Goal: Transaction & Acquisition: Purchase product/service

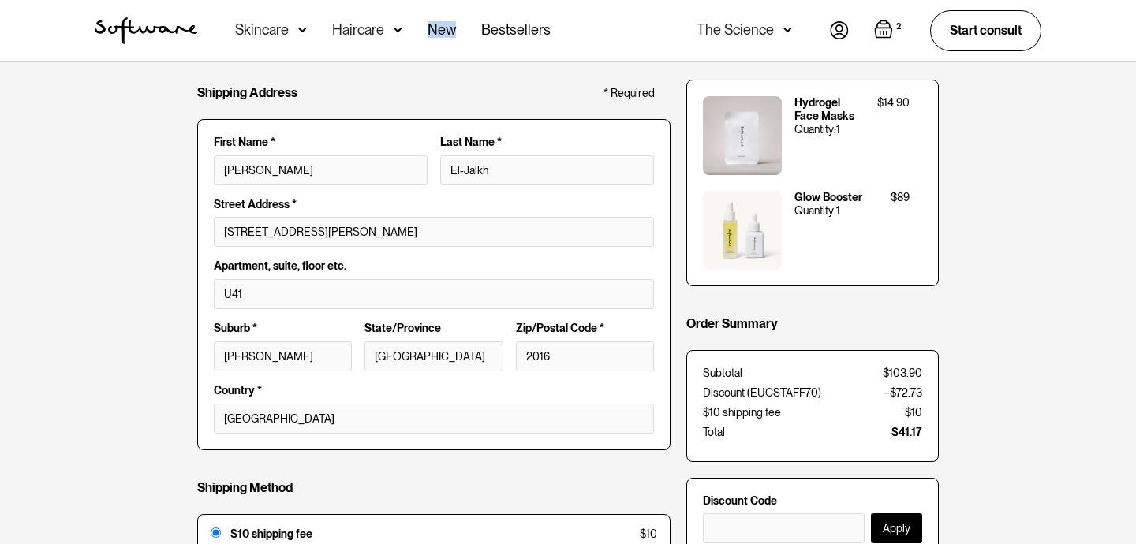
scroll to position [323, 0]
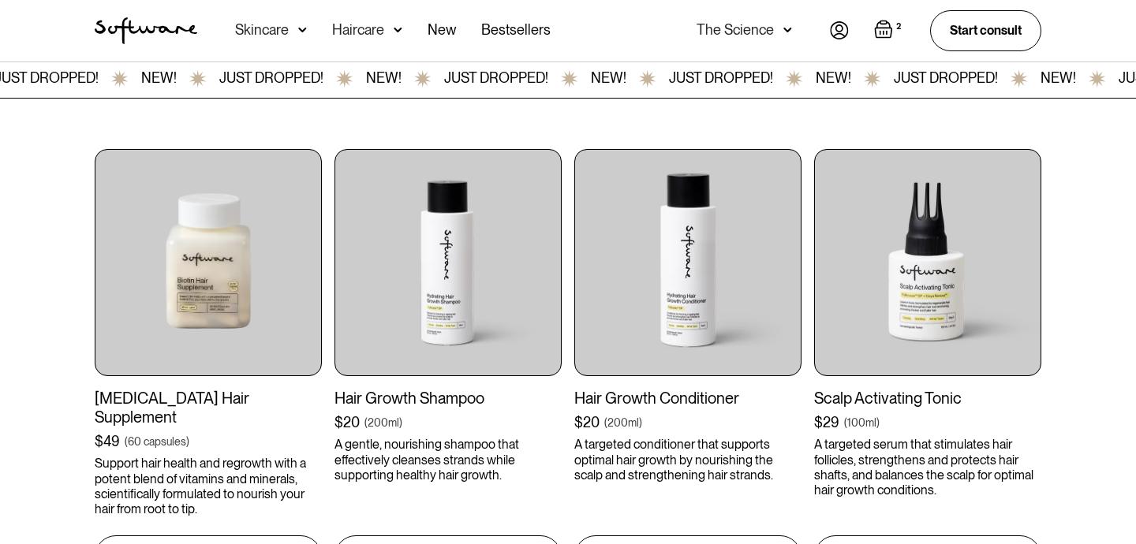
scroll to position [476, 0]
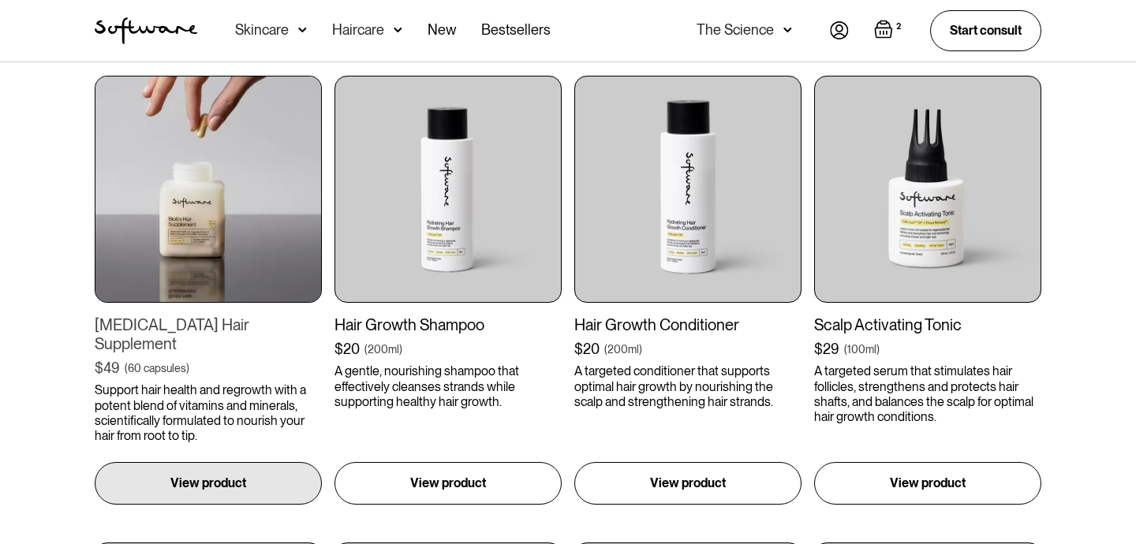
click at [283, 254] on img at bounding box center [208, 189] width 227 height 227
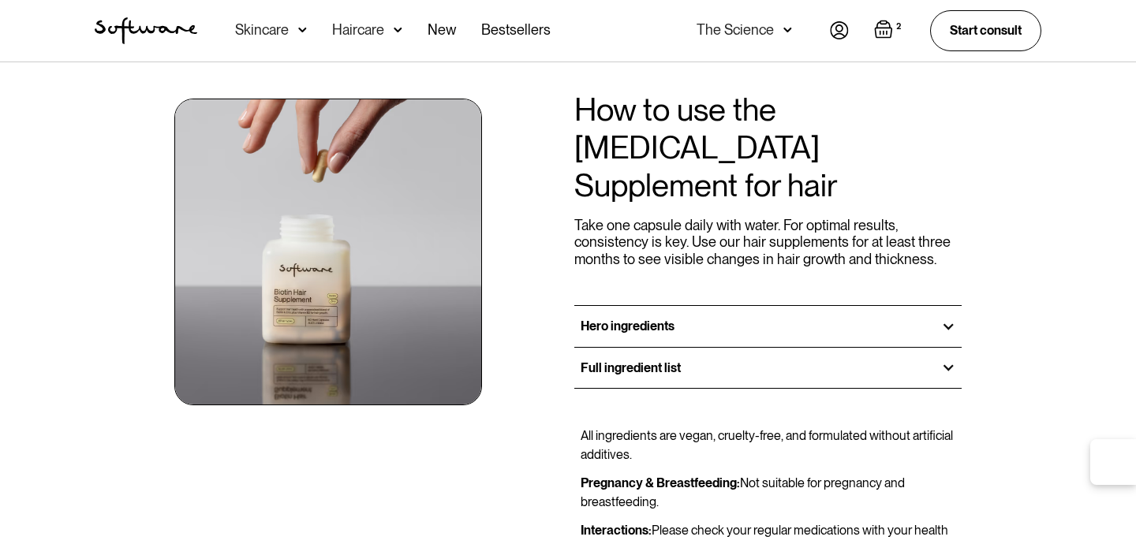
scroll to position [1194, 0]
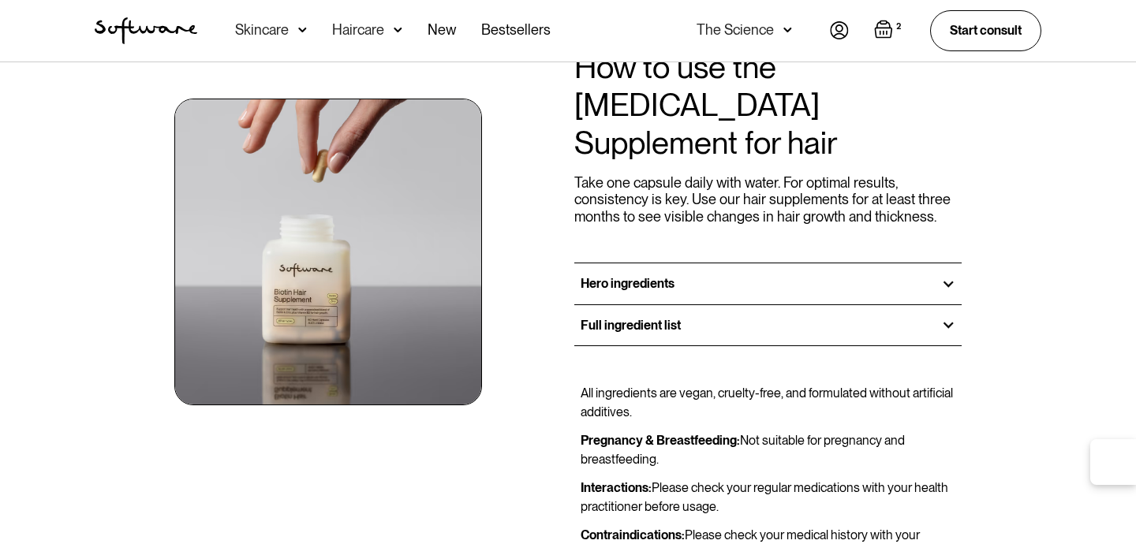
click at [693, 263] on div "Hero ingredients" at bounding box center [767, 283] width 387 height 40
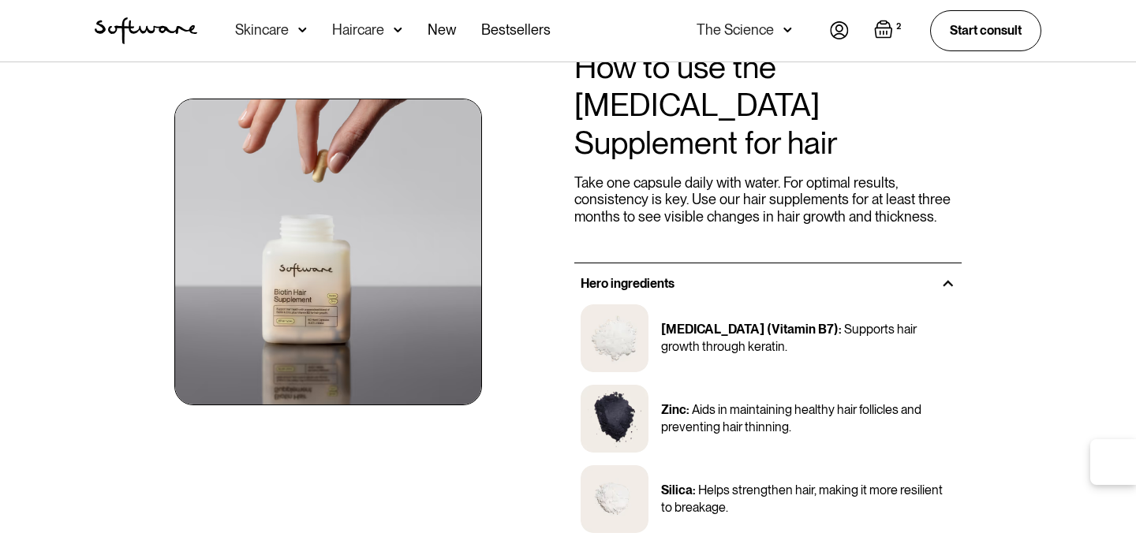
click at [693, 263] on div "Hero ingredients" at bounding box center [767, 283] width 387 height 40
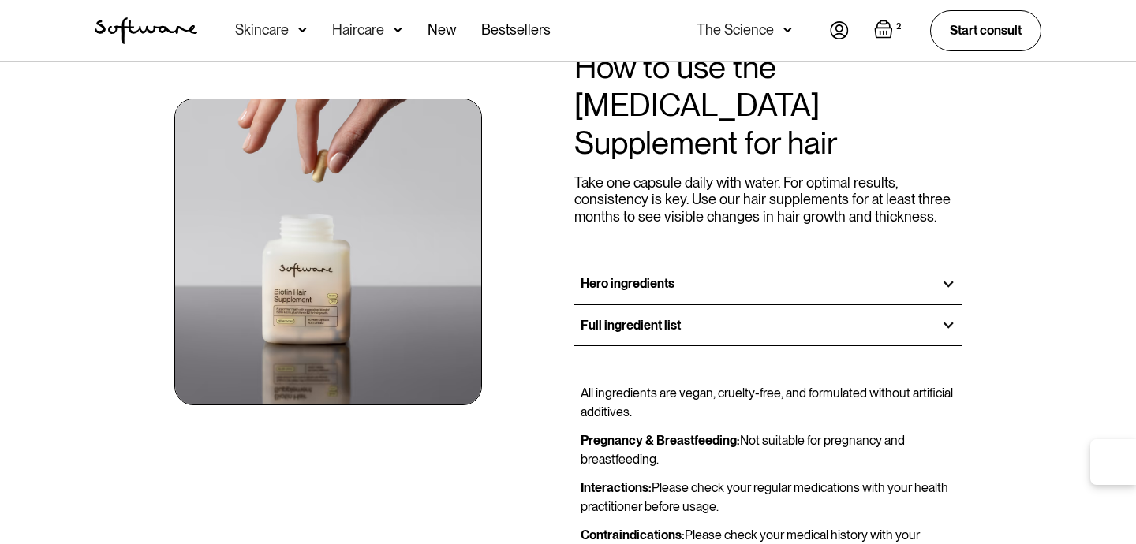
click at [663, 305] on div "Full ingredient list" at bounding box center [767, 325] width 387 height 40
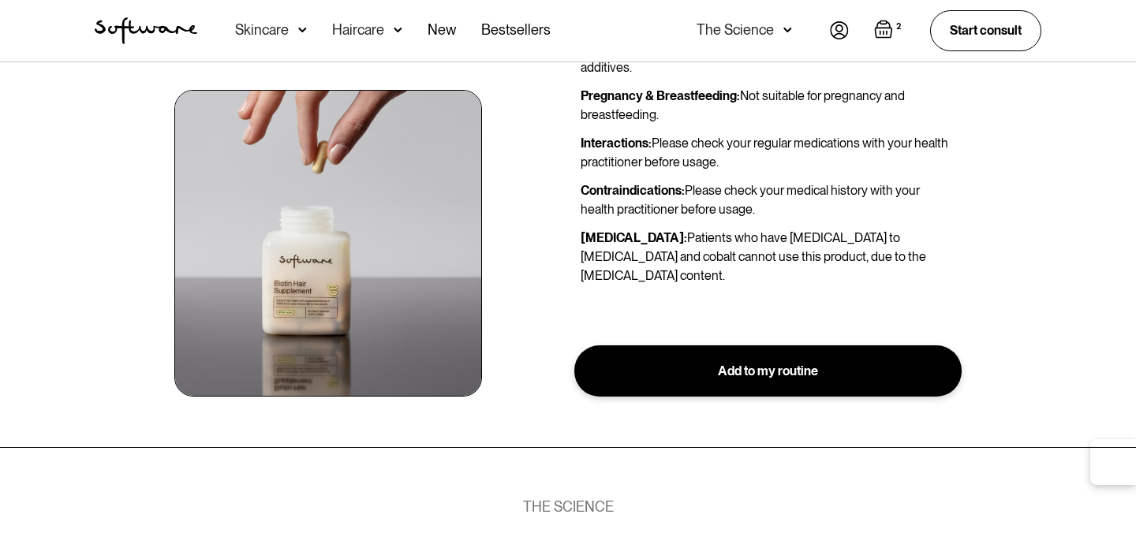
click at [751, 346] on link "Add to my routine" at bounding box center [767, 372] width 387 height 52
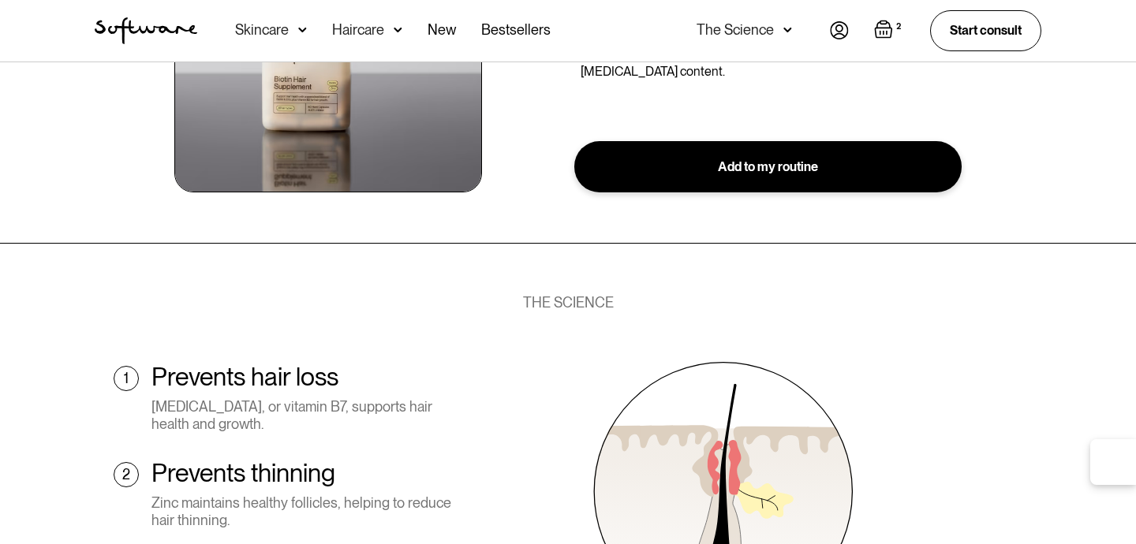
scroll to position [2066, 0]
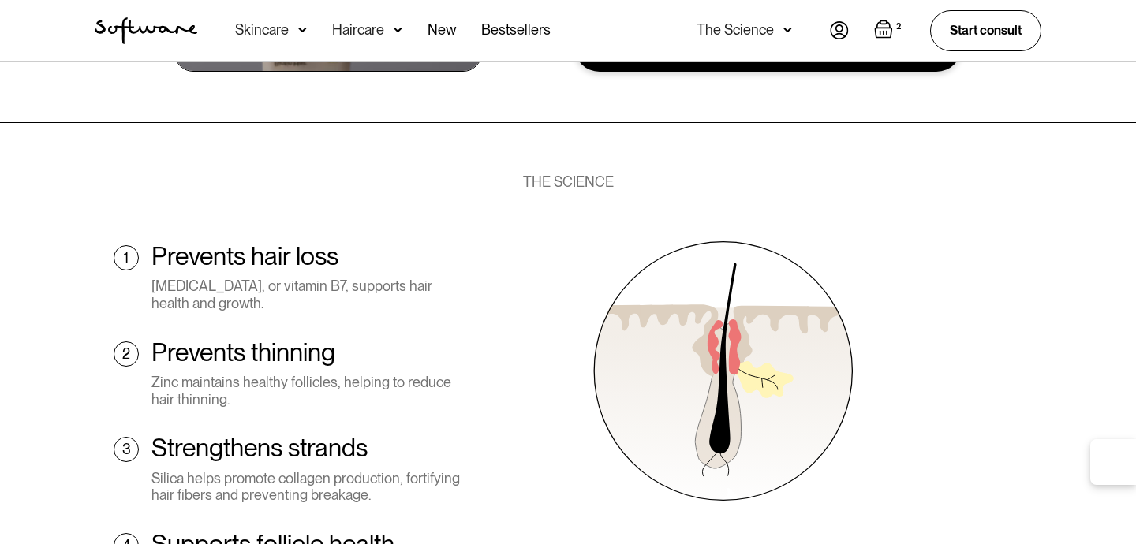
type input "Add to cart"
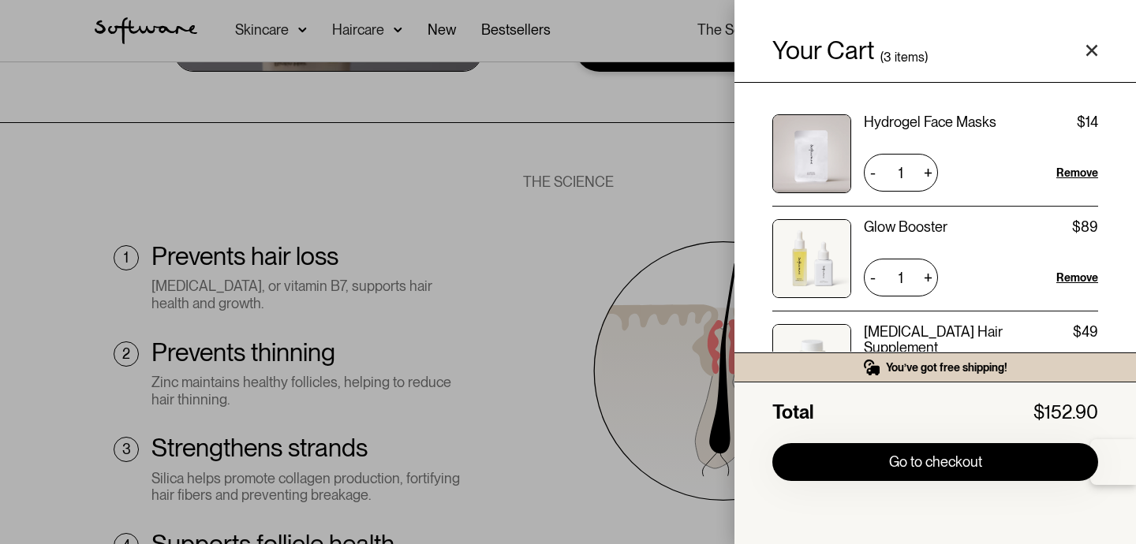
scroll to position [20, 0]
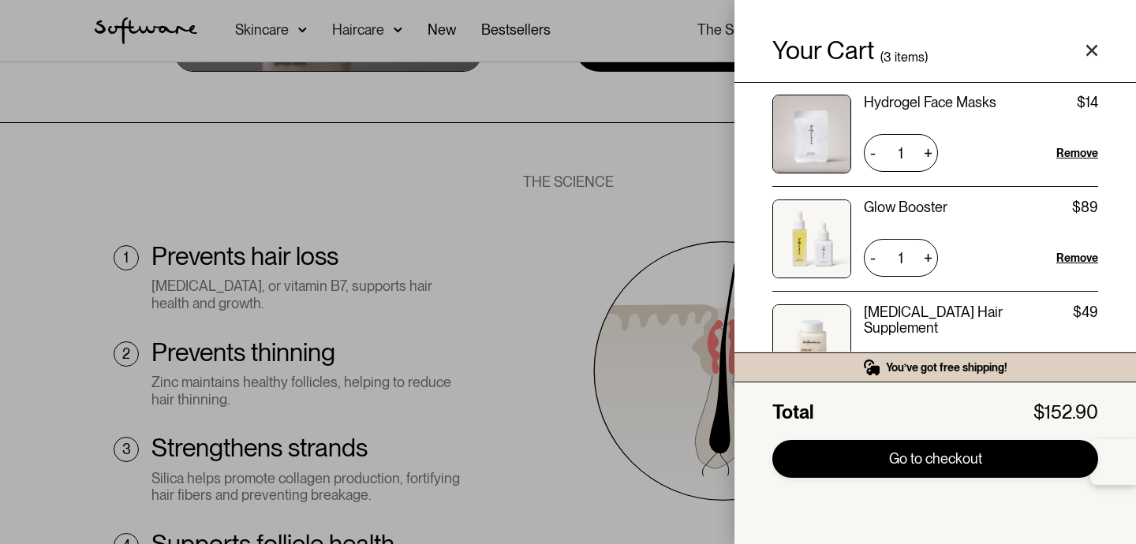
click at [857, 450] on link "Go to checkout" at bounding box center [935, 459] width 326 height 38
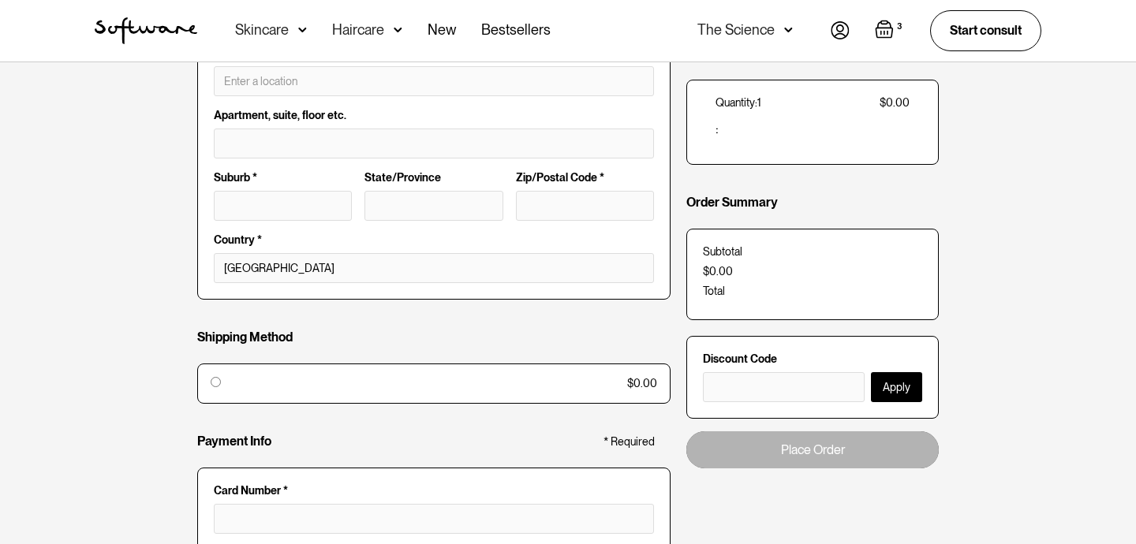
scroll to position [430, 0]
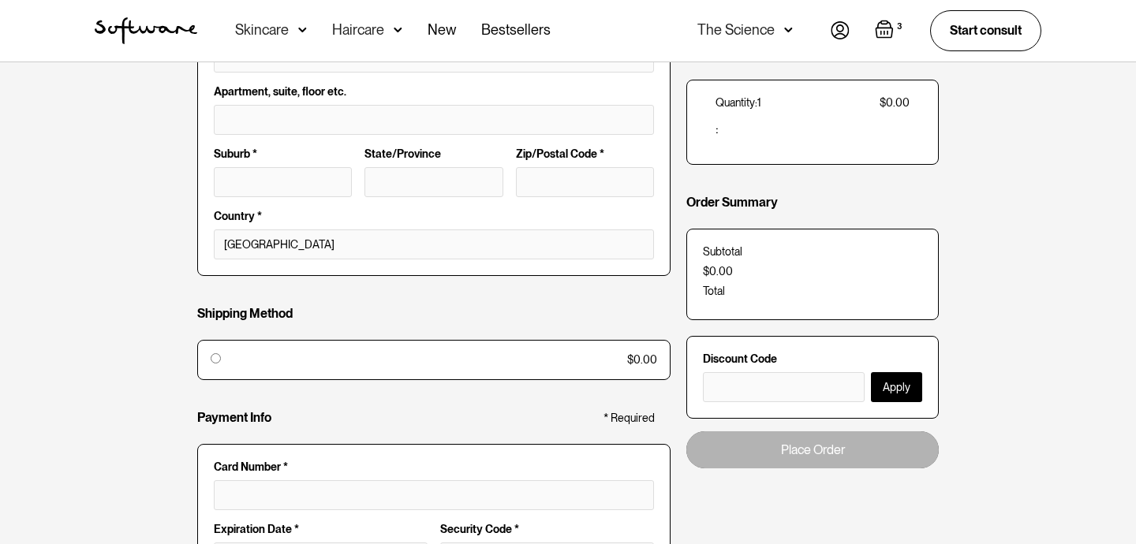
type input "[EMAIL_ADDRESS][DOMAIN_NAME]"
type input "[PERSON_NAME]"
type input "[STREET_ADDRESS][PERSON_NAME]"
type input "U41"
type input "[PERSON_NAME]"
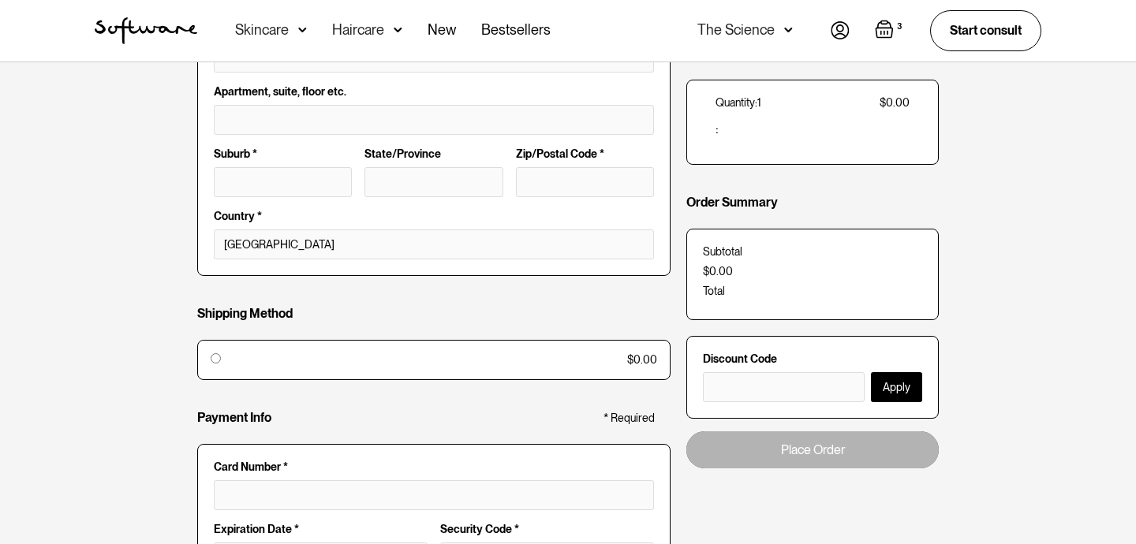
type input "[GEOGRAPHIC_DATA]"
type input "2016"
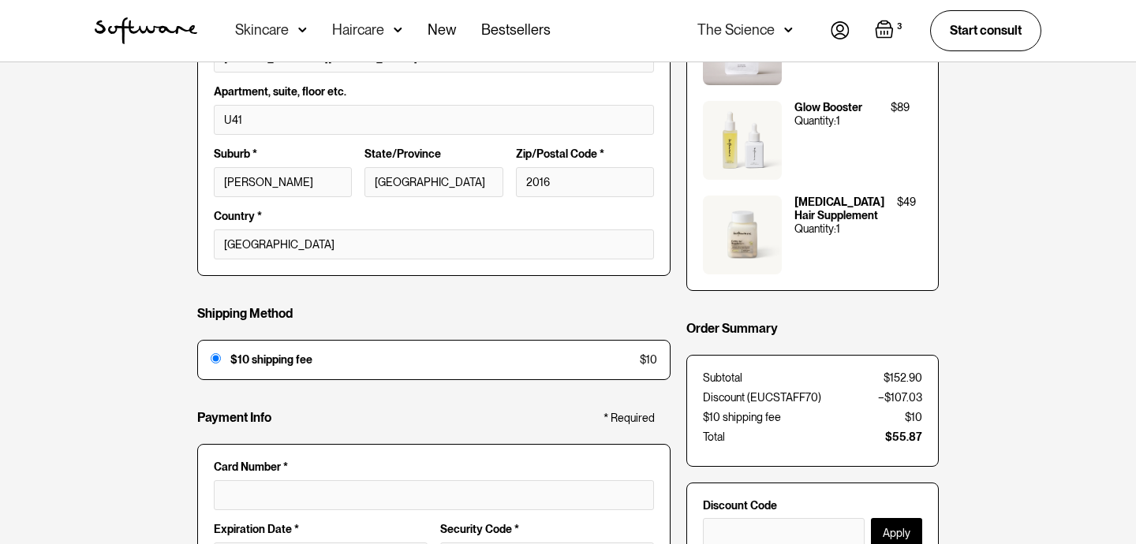
click at [745, 383] on div "Subtotal $152.90" at bounding box center [812, 378] width 219 height 13
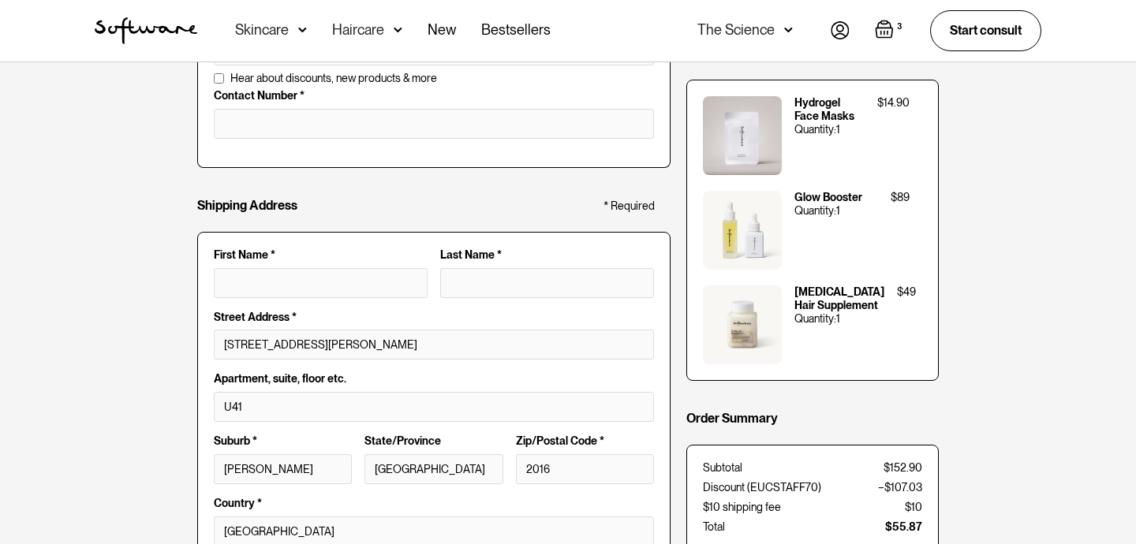
scroll to position [72, 0]
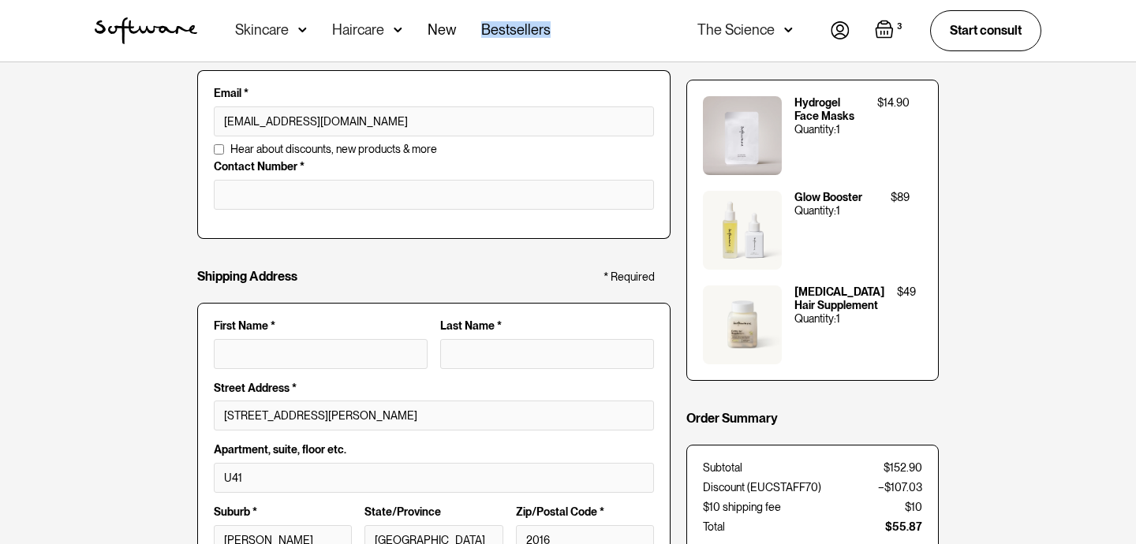
click at [730, 32] on div "The Science" at bounding box center [735, 30] width 77 height 16
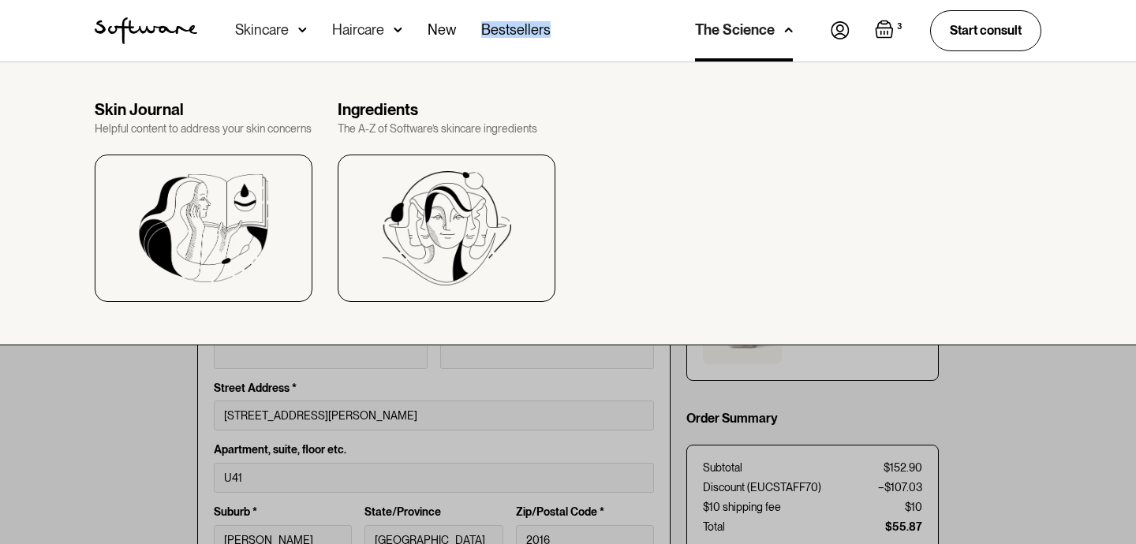
click at [307, 27] on div "Haircare" at bounding box center [271, 31] width 72 height 62
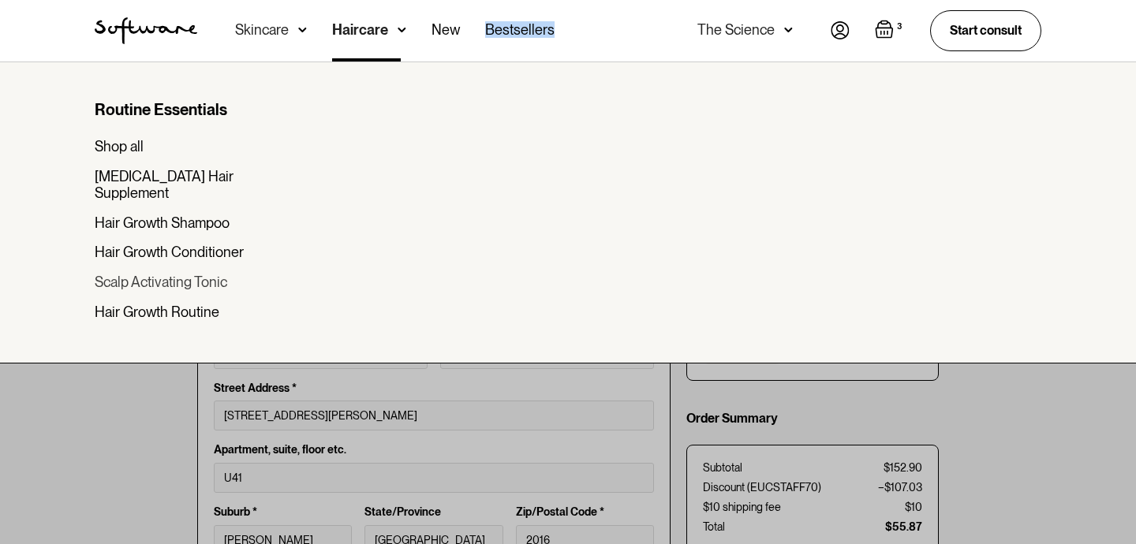
click at [163, 274] on div "Scalp Activating Tonic" at bounding box center [161, 282] width 133 height 17
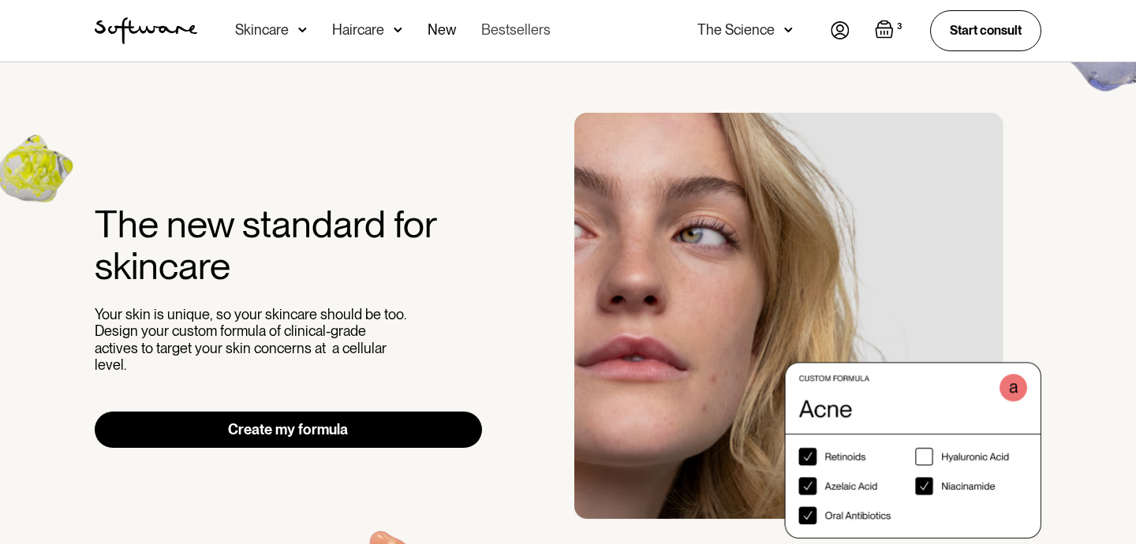
click at [519, 27] on link "Bestsellers" at bounding box center [515, 31] width 69 height 62
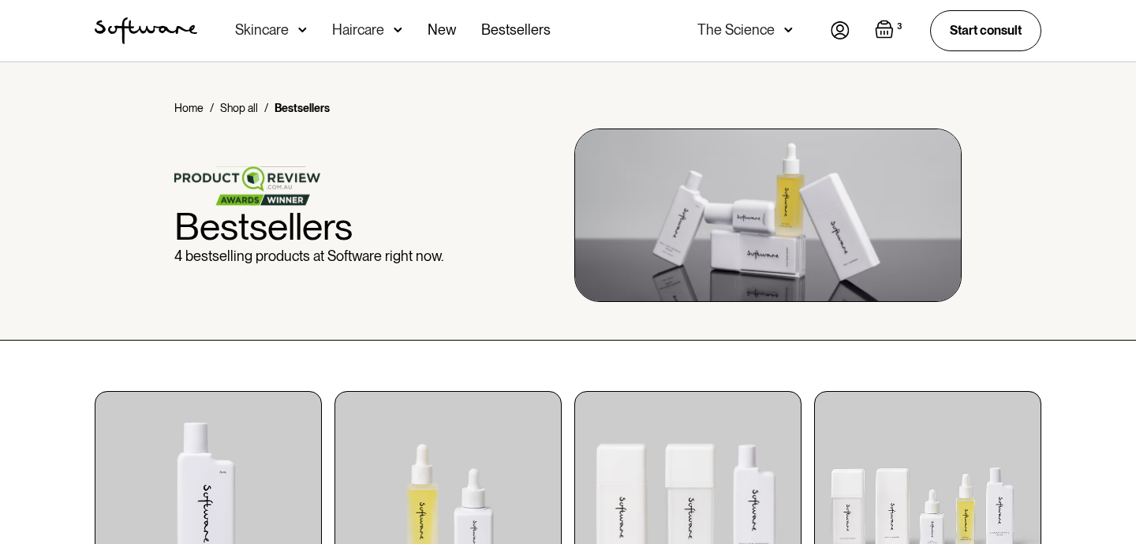
click at [168, 24] on img "home" at bounding box center [146, 30] width 103 height 27
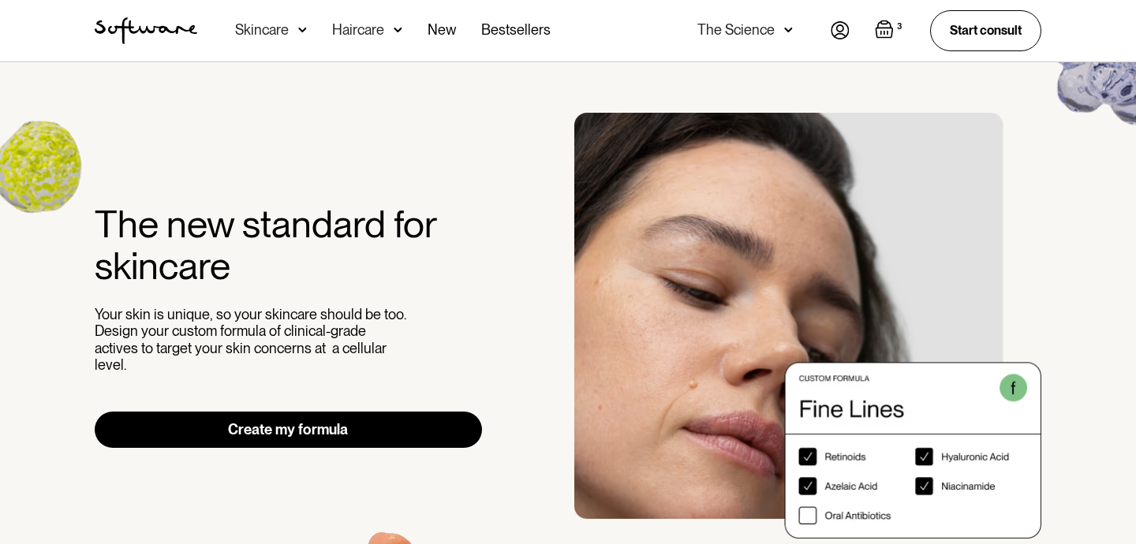
click at [304, 30] on img at bounding box center [302, 30] width 9 height 16
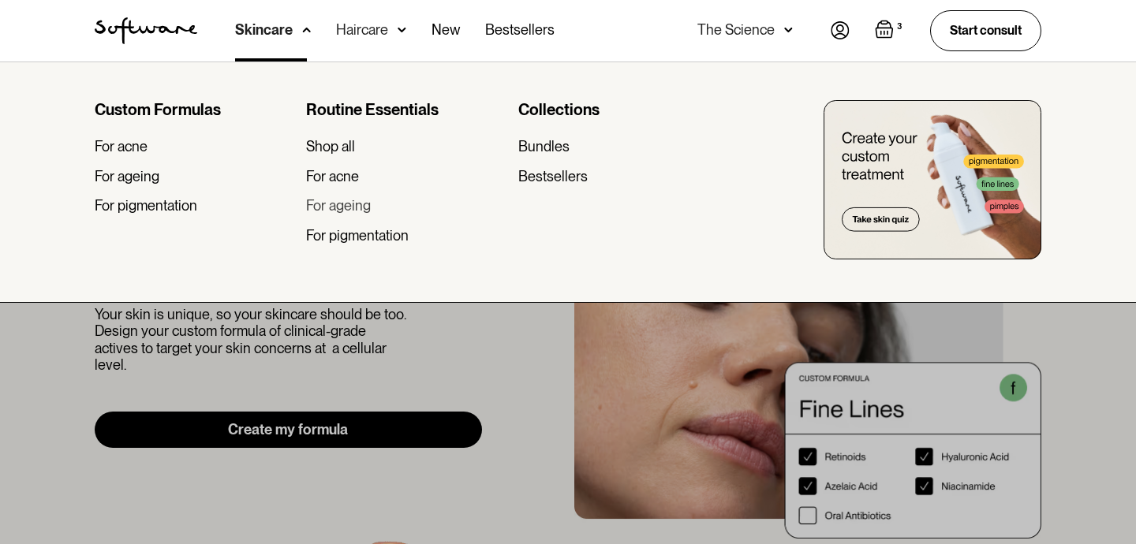
click at [334, 204] on div "For ageing" at bounding box center [338, 205] width 65 height 17
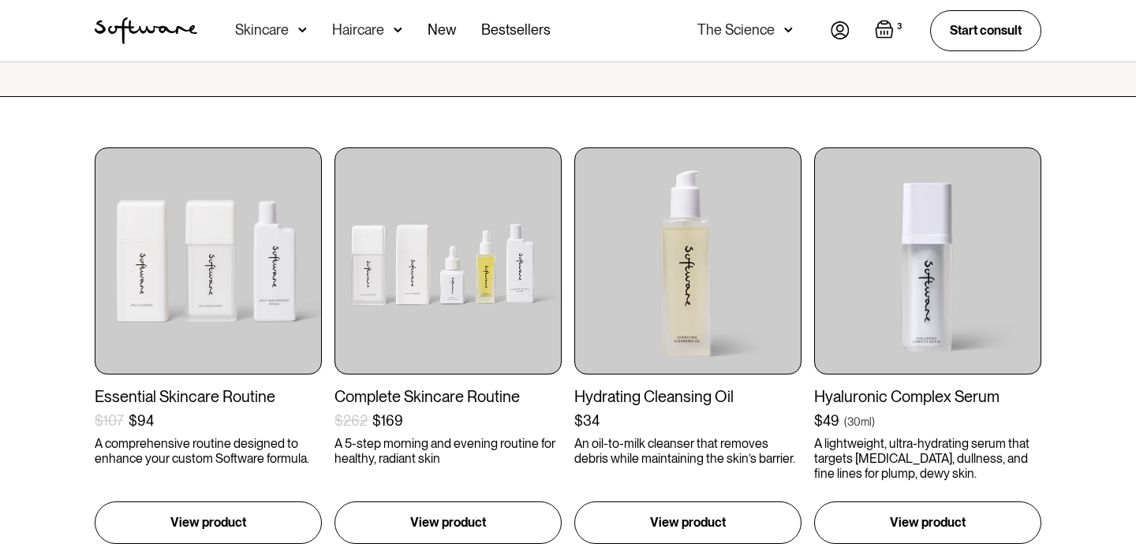
scroll to position [252, 0]
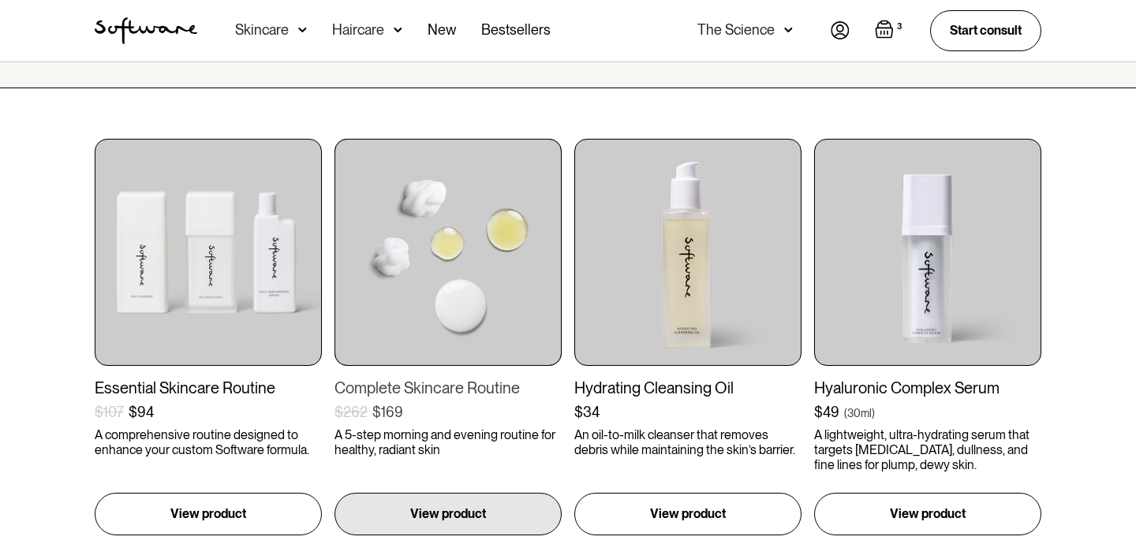
click at [413, 279] on img at bounding box center [447, 252] width 227 height 227
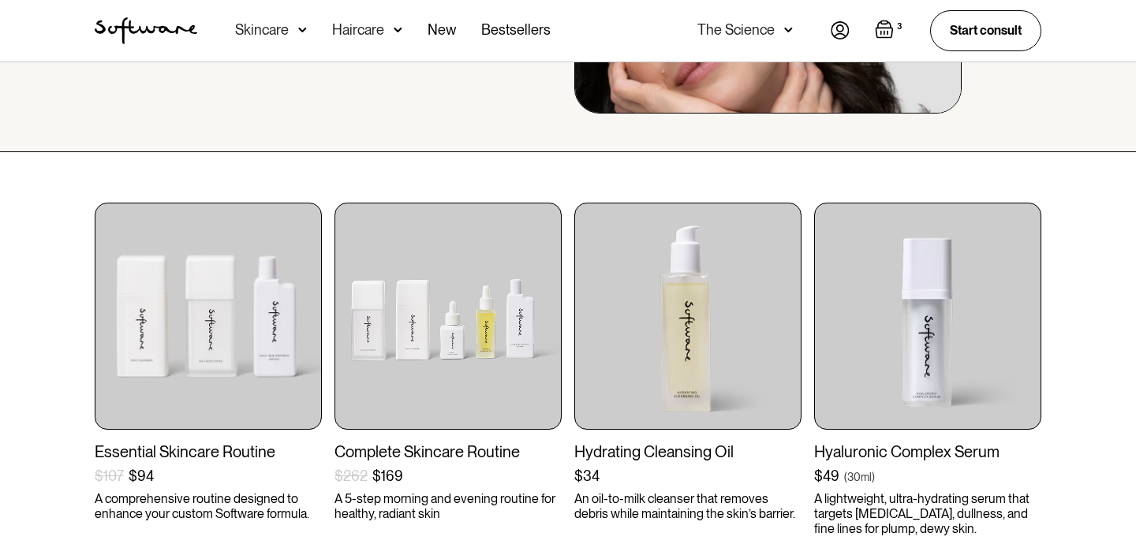
scroll to position [191, 0]
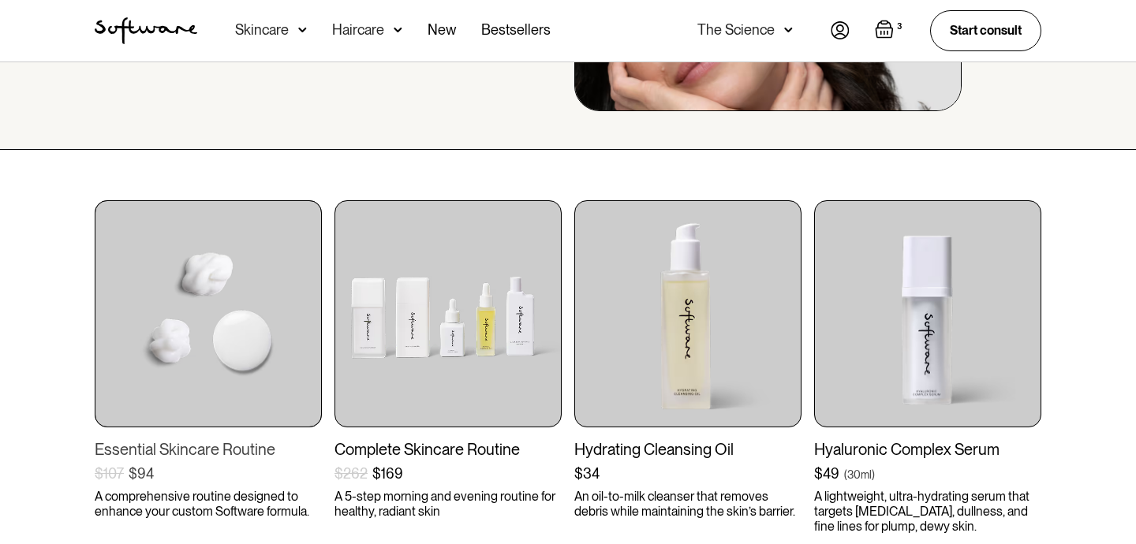
click at [215, 324] on img at bounding box center [208, 313] width 227 height 227
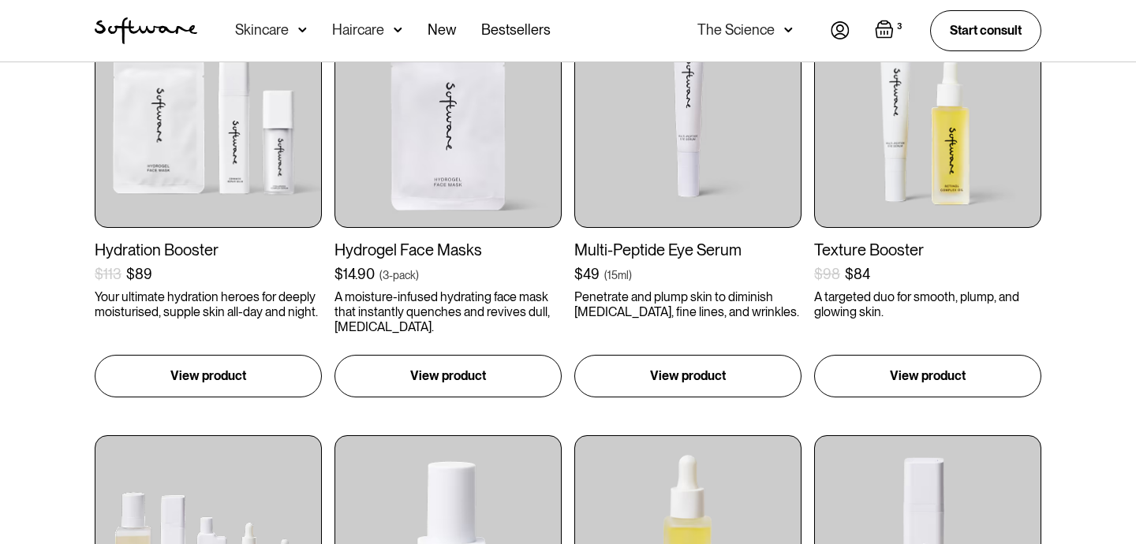
scroll to position [0, 0]
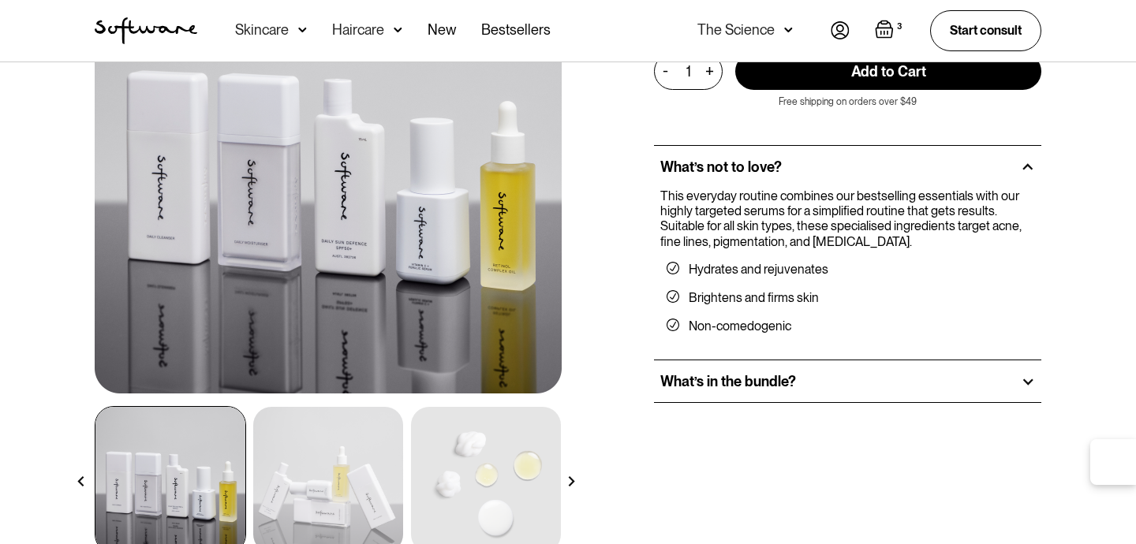
scroll to position [206, 0]
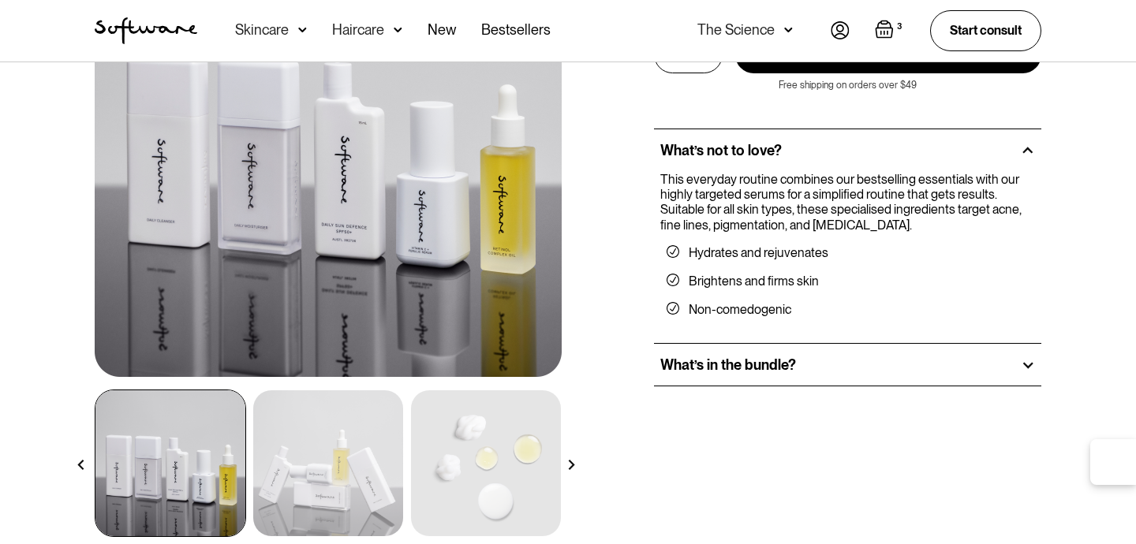
click at [704, 360] on div "What’s in the bundle?" at bounding box center [847, 365] width 387 height 43
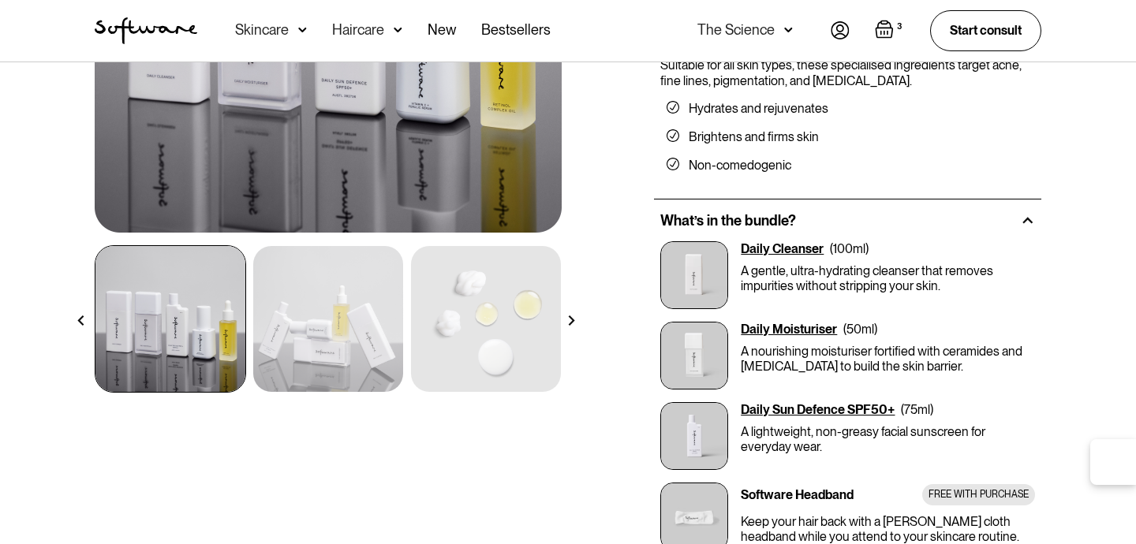
scroll to position [349, 0]
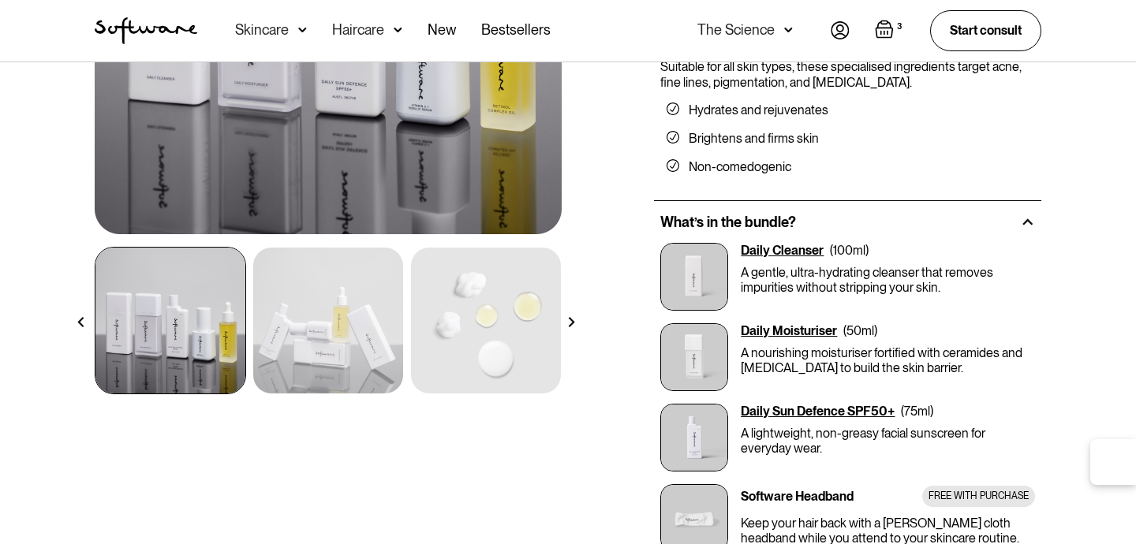
click at [792, 323] on div "Daily Moisturiser" at bounding box center [789, 330] width 96 height 15
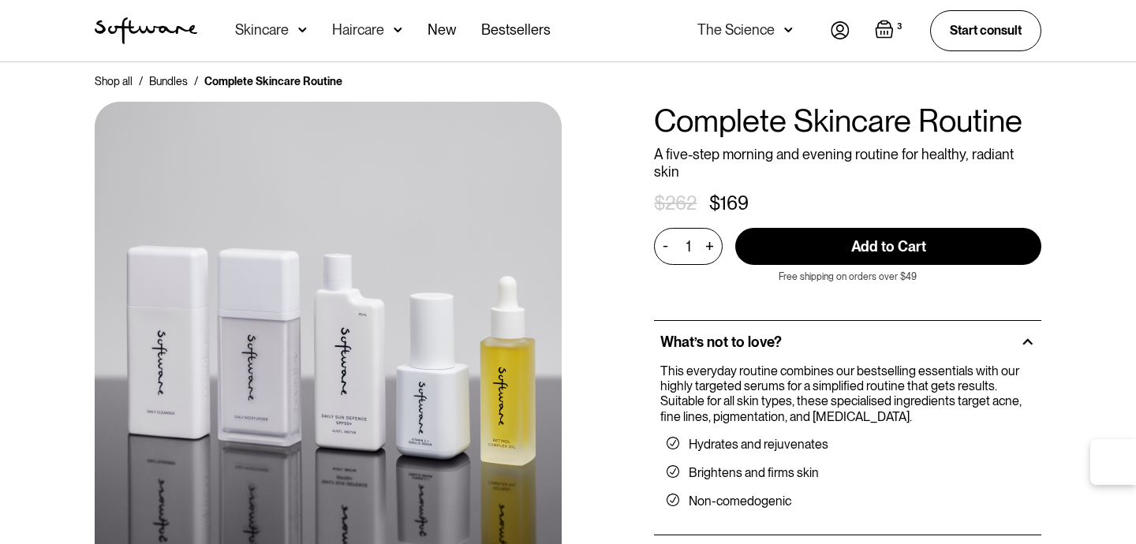
scroll to position [4, 0]
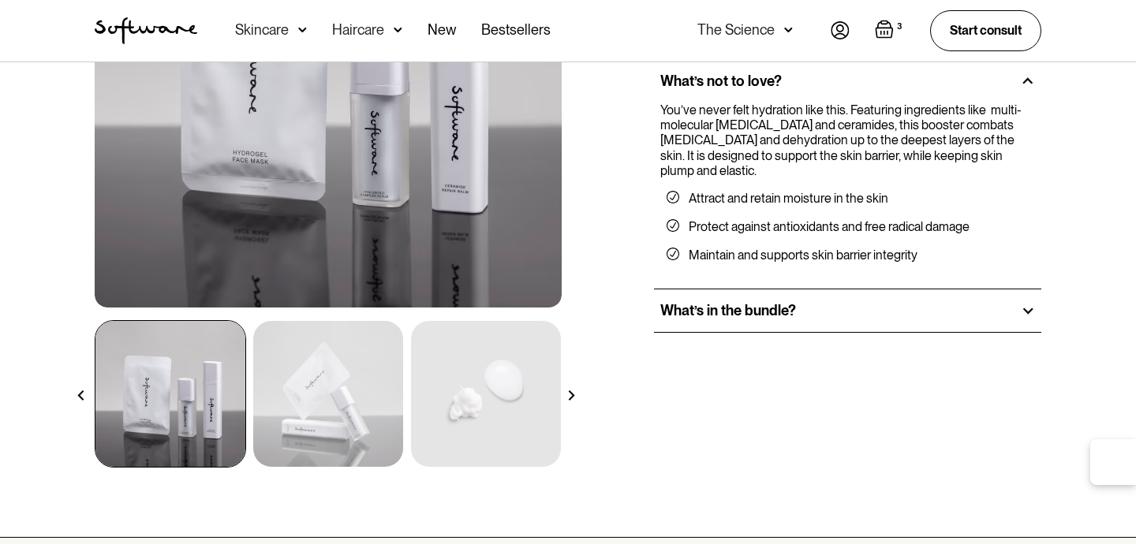
scroll to position [363, 0]
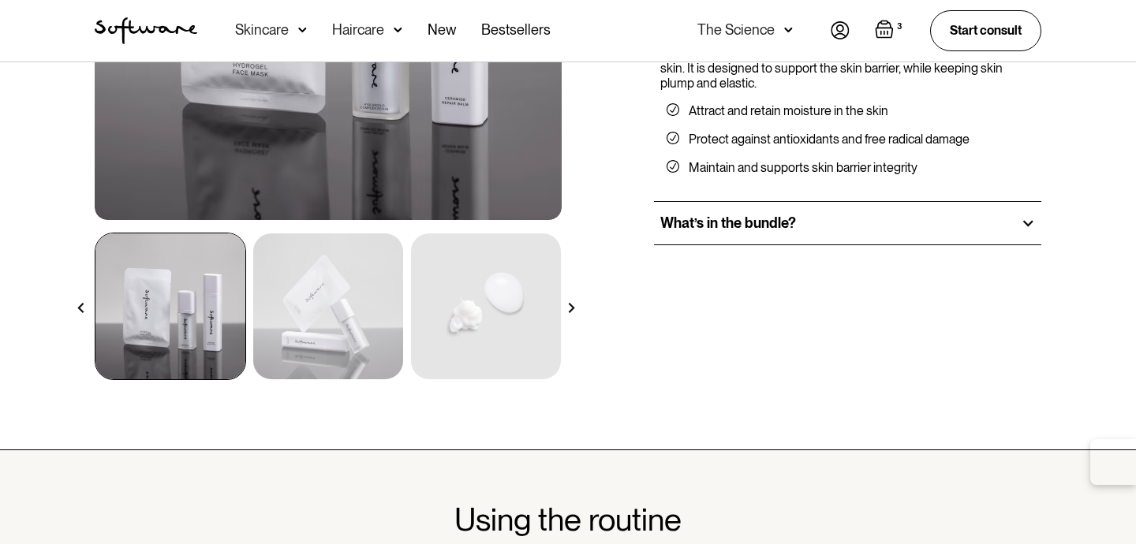
click at [852, 215] on div "What’s in the bundle?" at bounding box center [847, 223] width 387 height 43
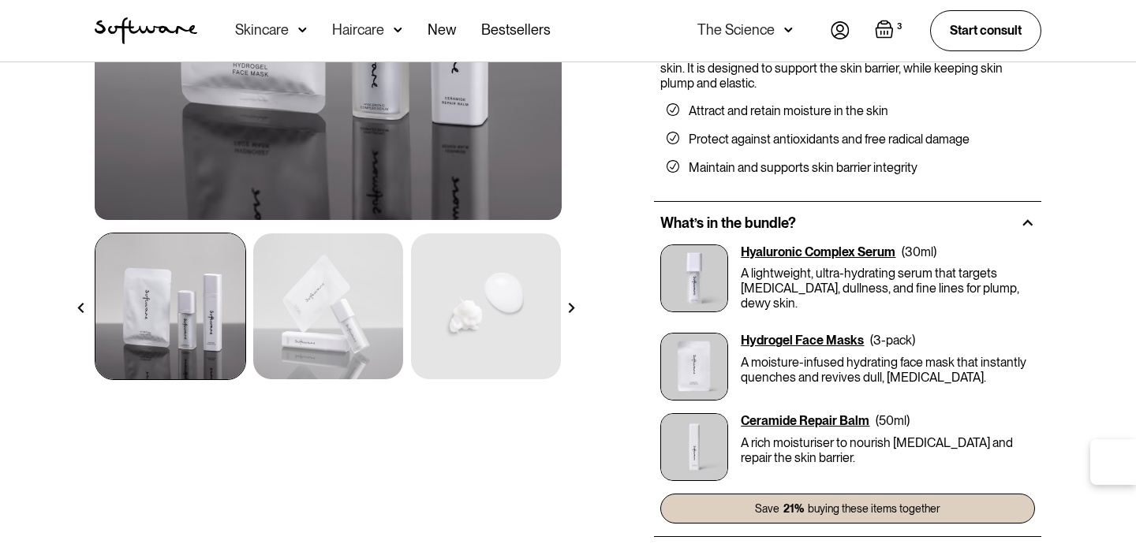
click at [803, 416] on div "Ceramide Repair Balm" at bounding box center [805, 420] width 129 height 15
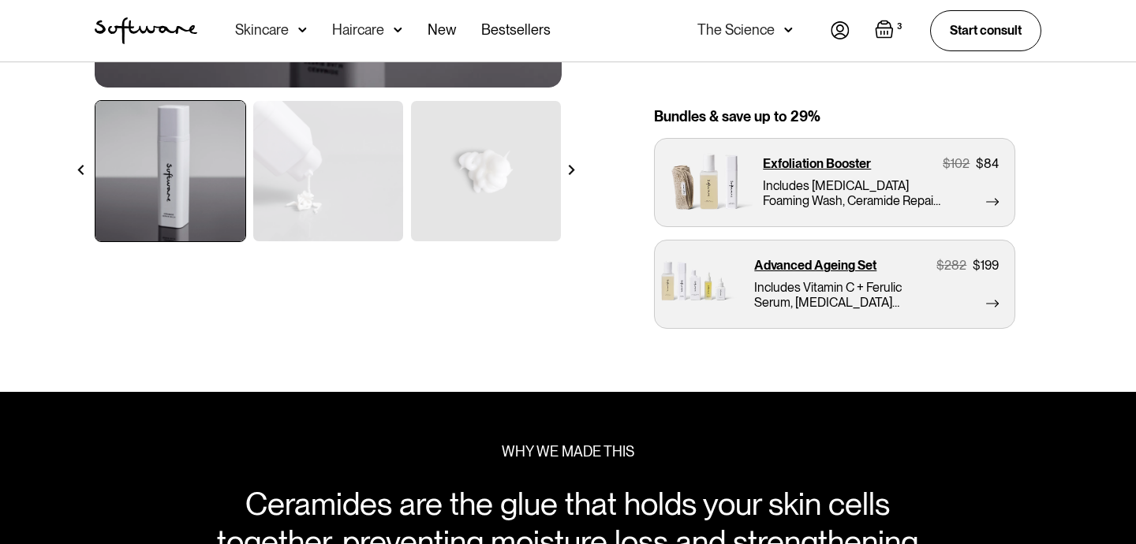
scroll to position [493, 0]
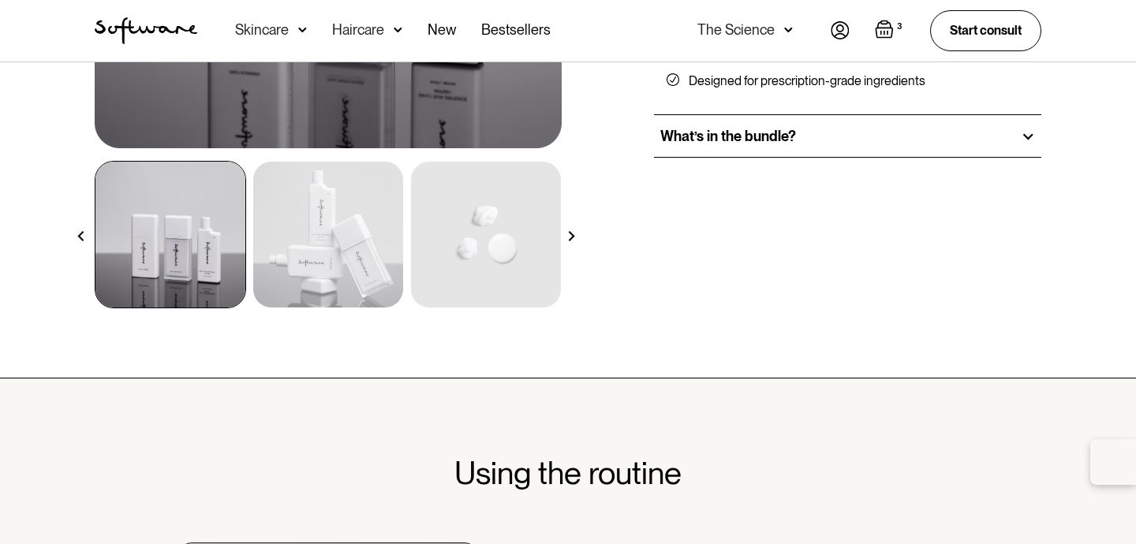
scroll to position [433, 0]
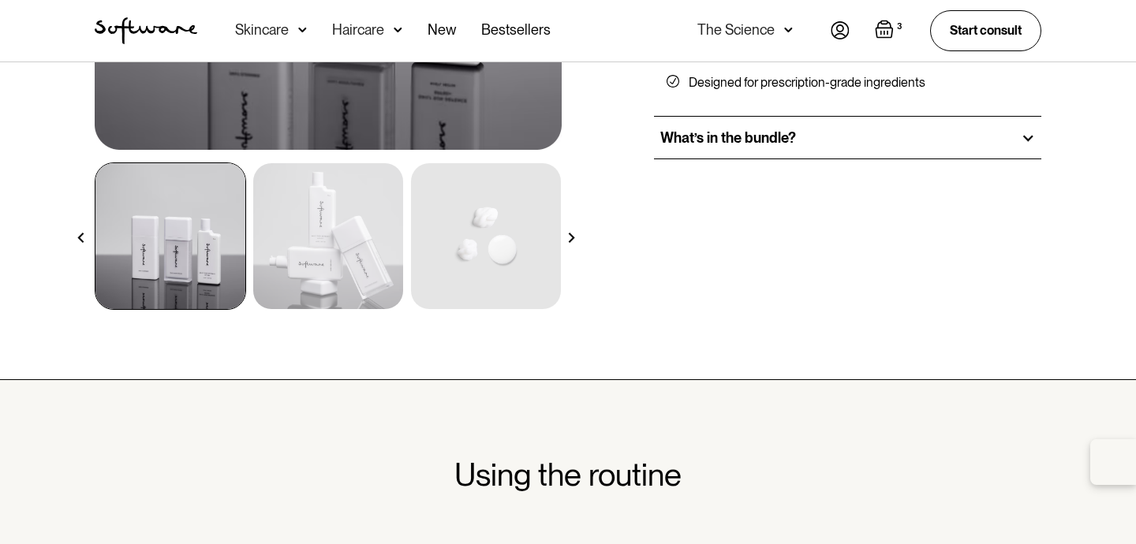
click at [914, 133] on div "What’s in the bundle?" at bounding box center [847, 138] width 387 height 43
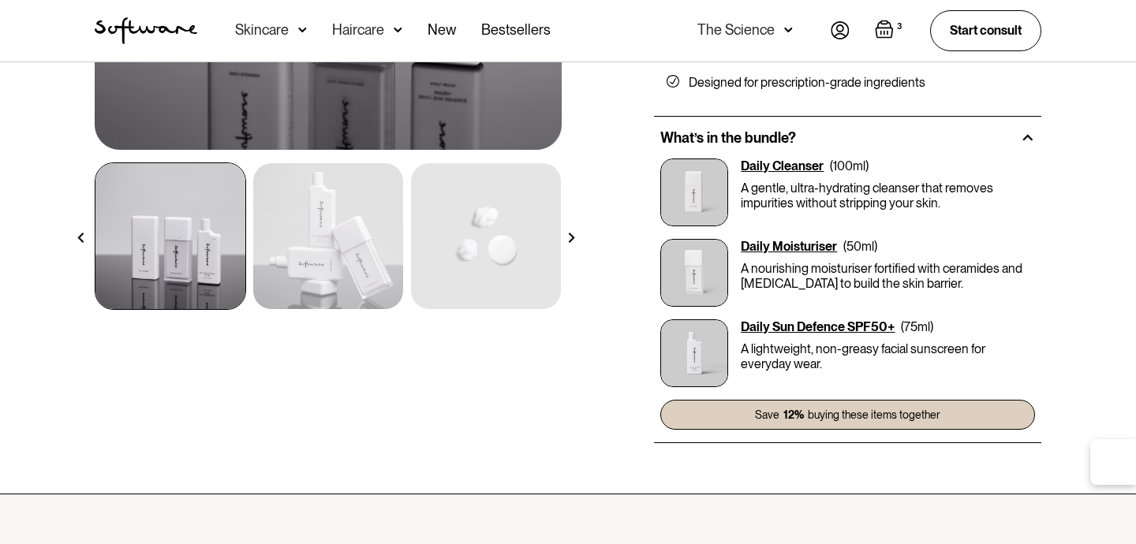
click at [792, 245] on div "Daily Moisturiser" at bounding box center [789, 246] width 96 height 15
click at [718, 270] on img at bounding box center [694, 273] width 68 height 68
click at [778, 270] on p "A nourishing moisturiser fortified with ceramides and Vitamin E to build the sk…" at bounding box center [888, 276] width 294 height 30
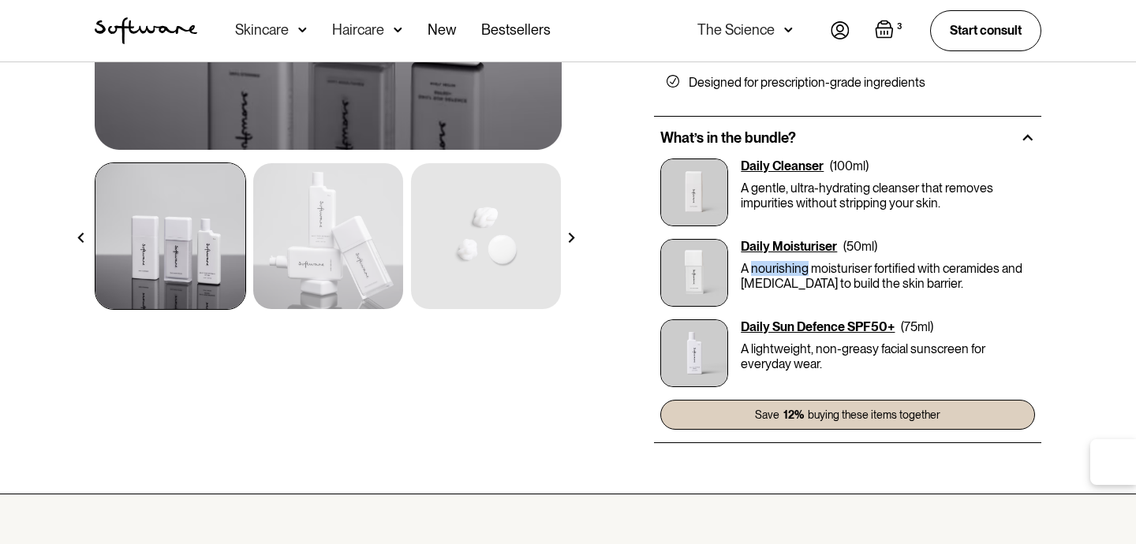
click at [778, 270] on p "A nourishing moisturiser fortified with ceramides and Vitamin E to build the sk…" at bounding box center [888, 276] width 294 height 30
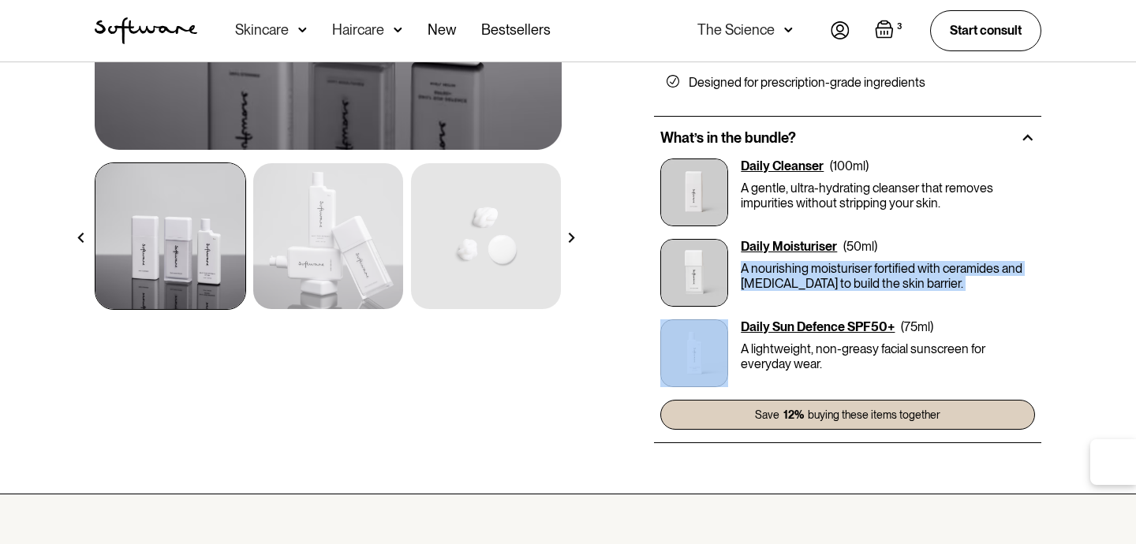
click at [778, 270] on p "A nourishing moisturiser fortified with ceramides and Vitamin E to build the sk…" at bounding box center [888, 276] width 294 height 30
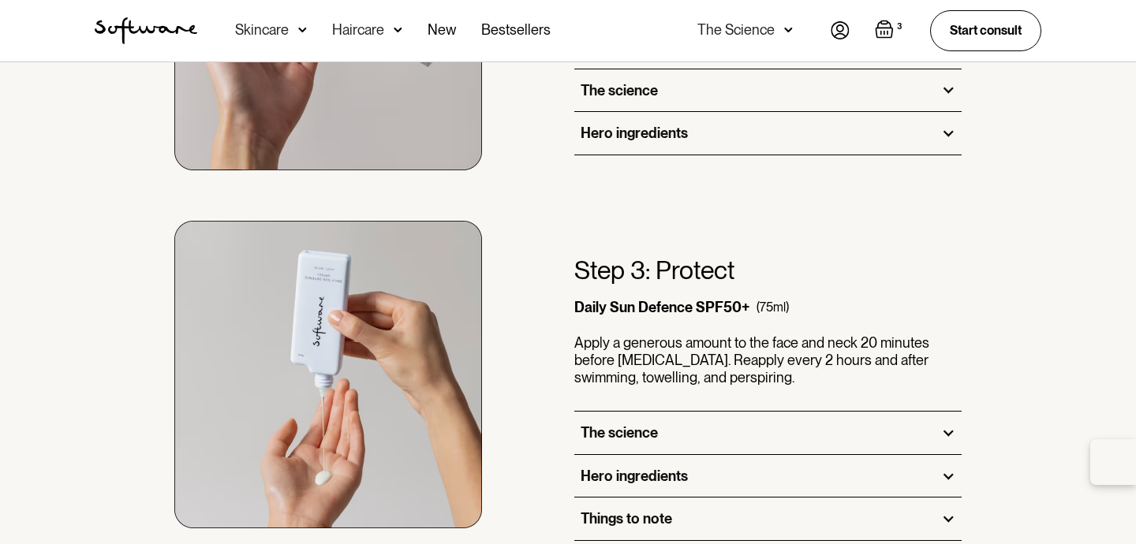
scroll to position [1719, 0]
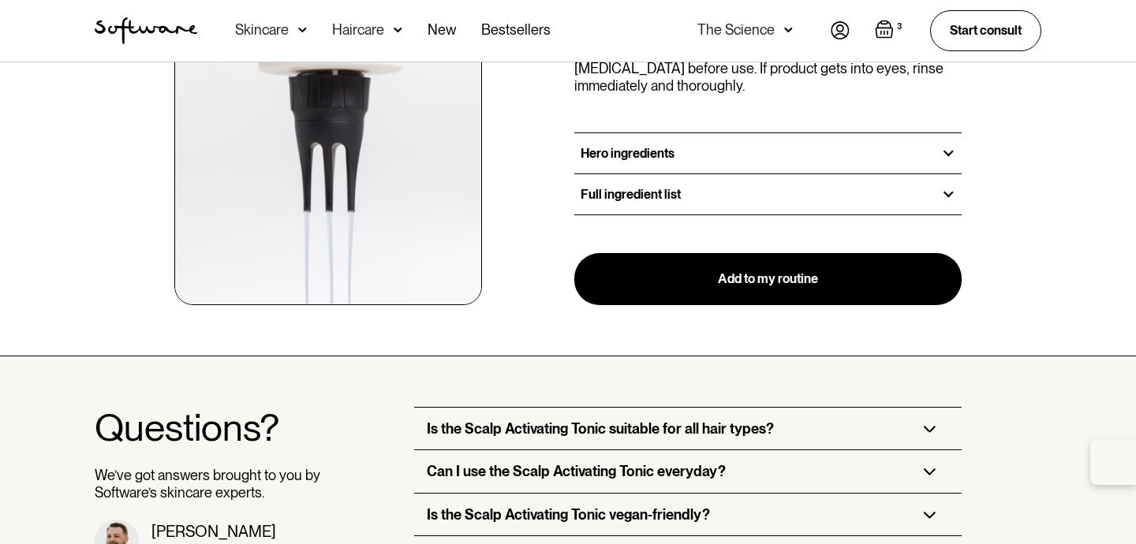
scroll to position [2075, 0]
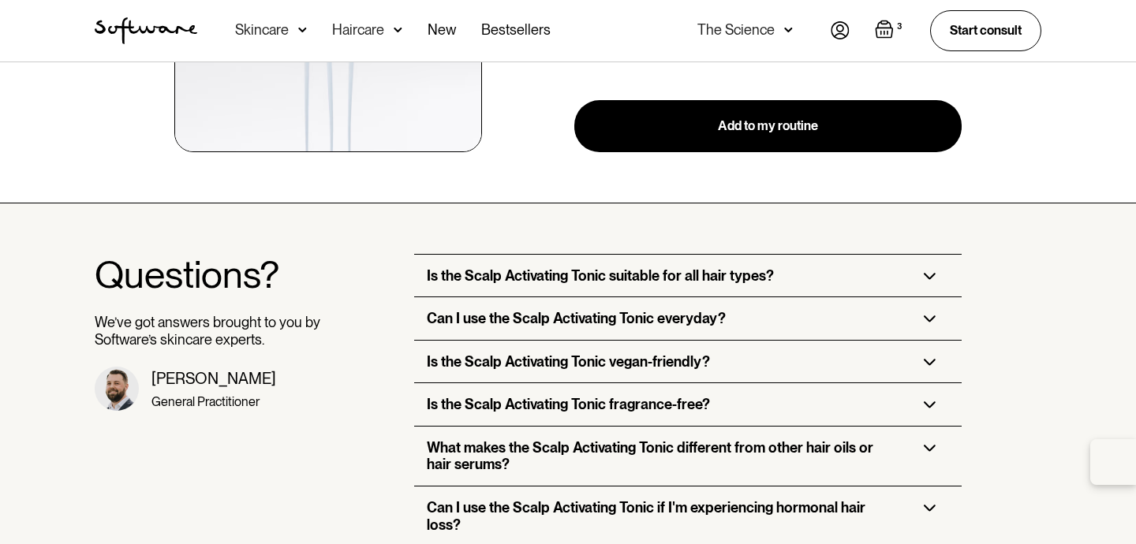
click at [615, 267] on h3 "Is the Scalp Activating Tonic suitable for all hair types?" at bounding box center [600, 275] width 347 height 17
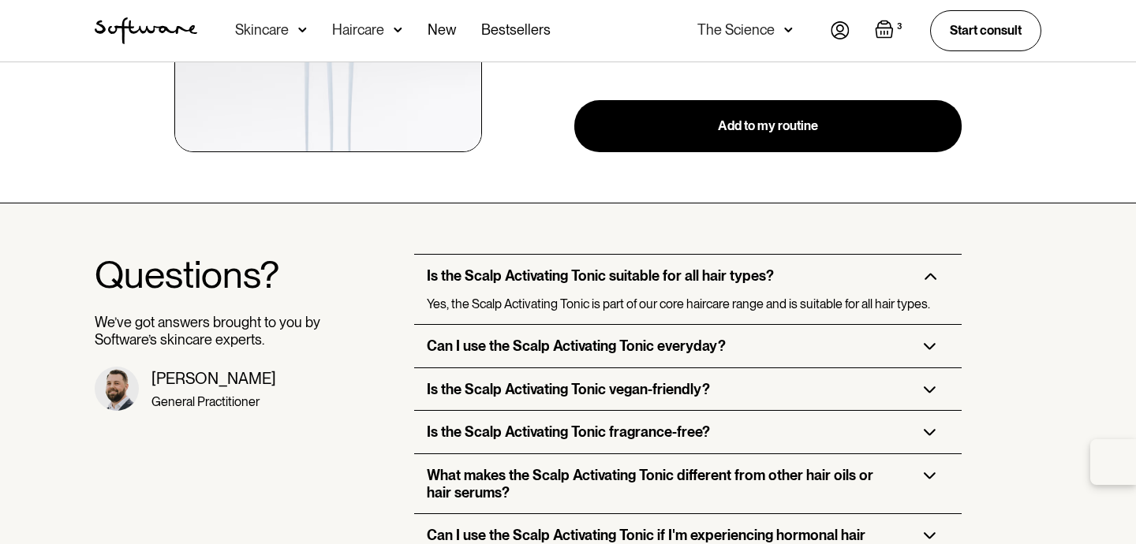
click at [595, 338] on h3 "Can I use the Scalp Activating Tonic everyday?" at bounding box center [576, 346] width 299 height 17
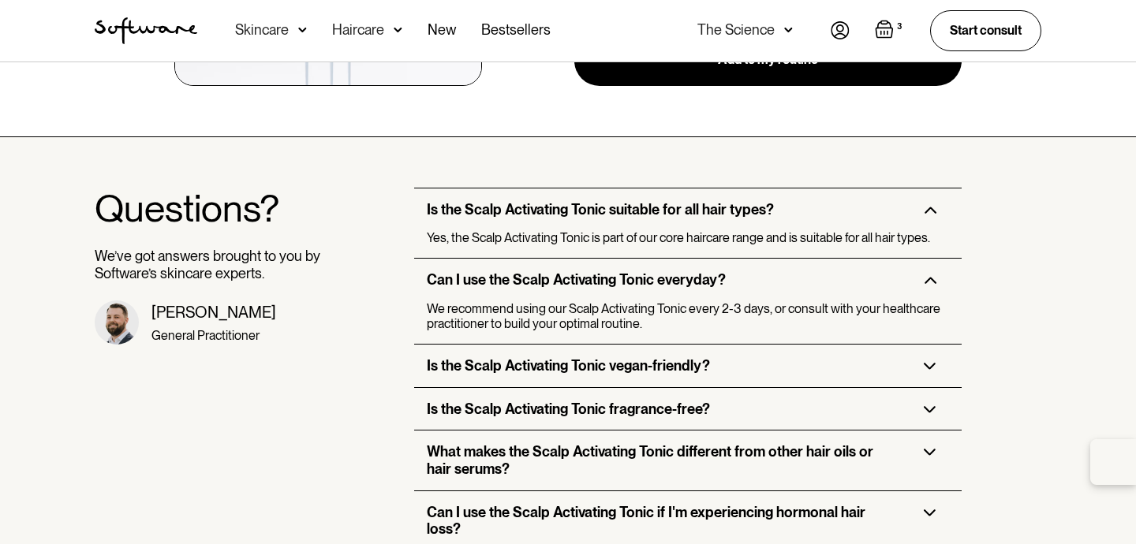
scroll to position [2144, 0]
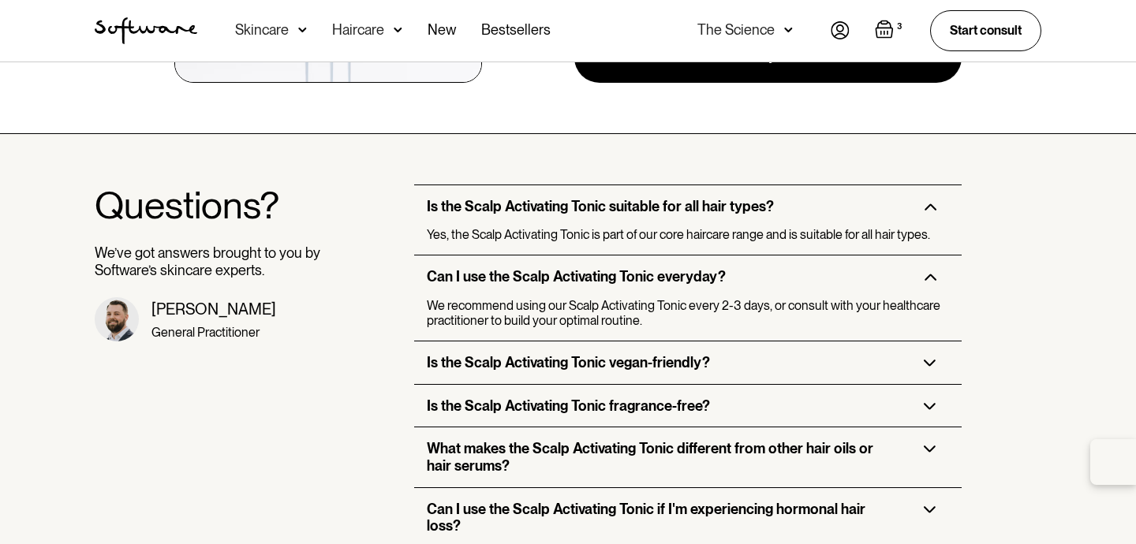
click at [592, 354] on h3 "Is the Scalp Activating Tonic vegan-friendly?" at bounding box center [568, 362] width 283 height 17
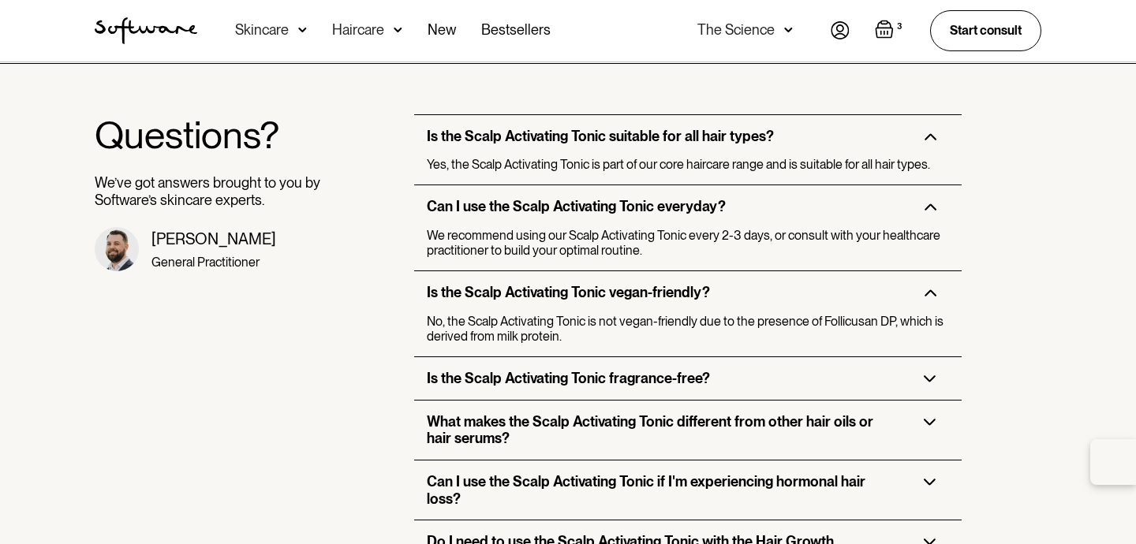
scroll to position [2217, 0]
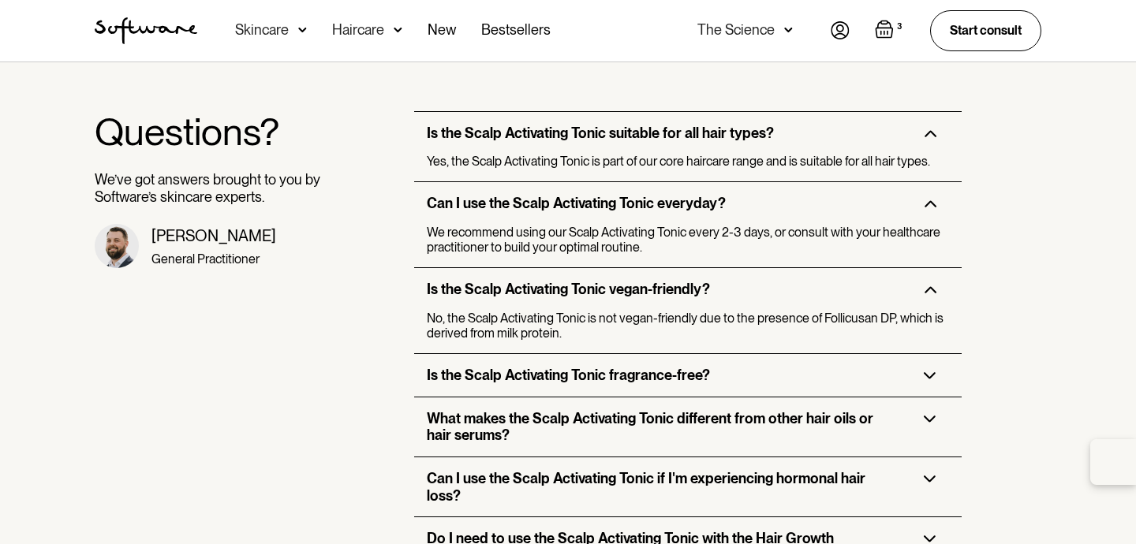
click at [584, 367] on h3 "Is the Scalp Activating Tonic fragrance-free?" at bounding box center [568, 375] width 283 height 17
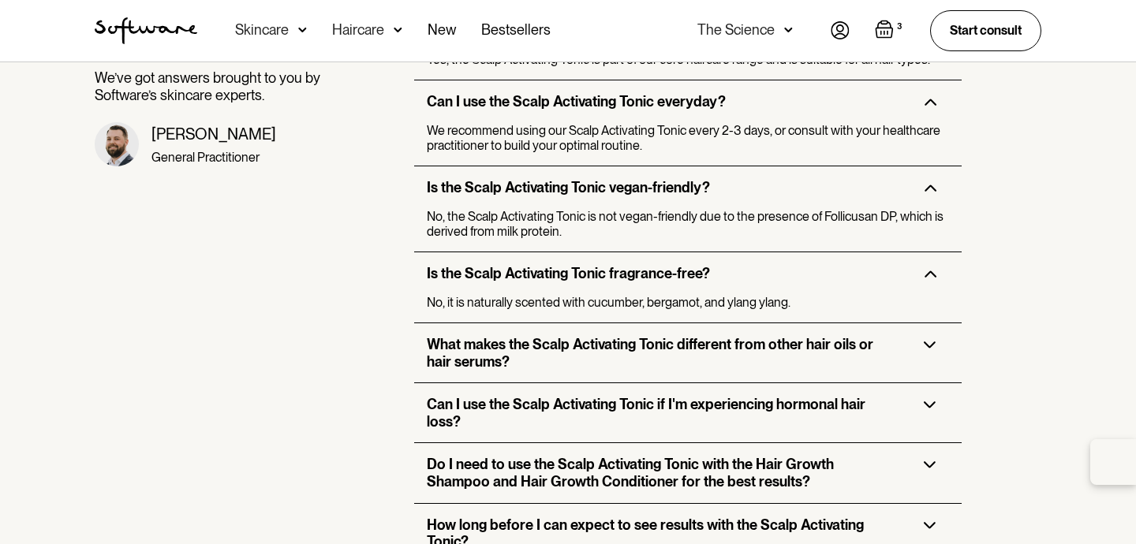
scroll to position [2322, 0]
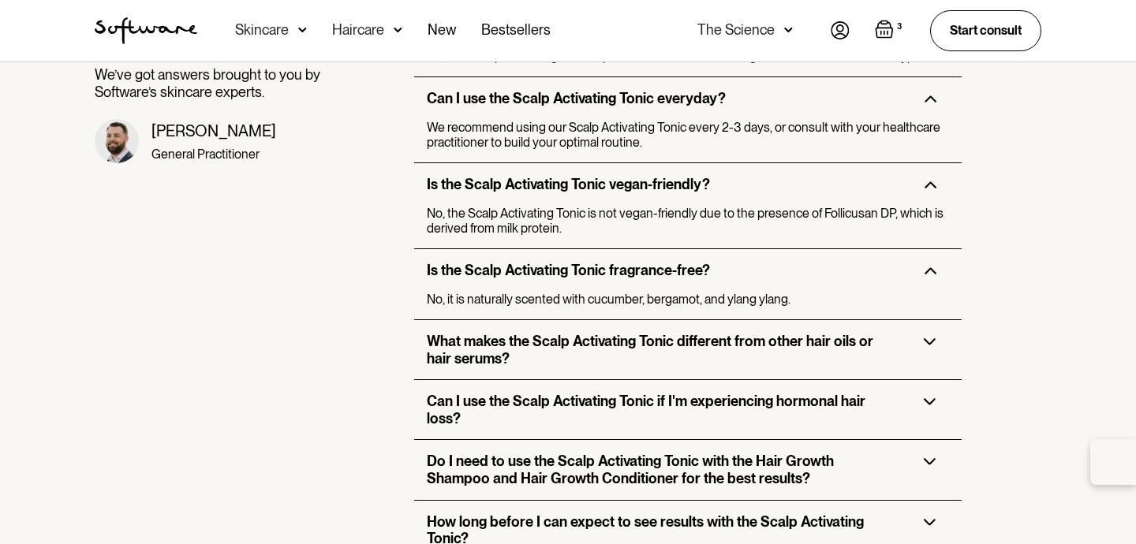
click at [609, 333] on h3 "What makes the Scalp Activating Tonic different from other hair oils or hair se…" at bounding box center [662, 350] width 471 height 34
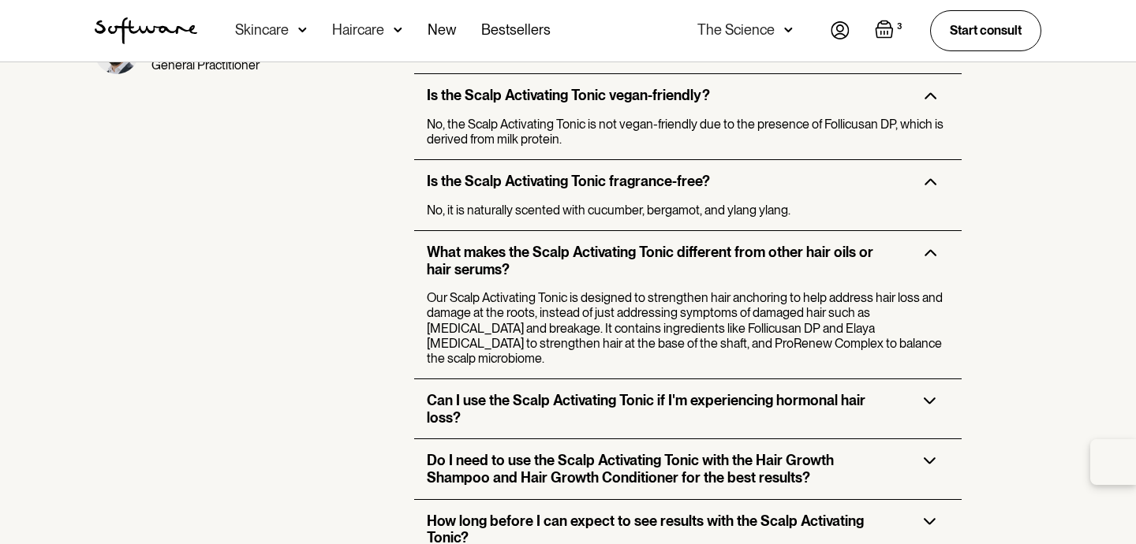
scroll to position [2415, 0]
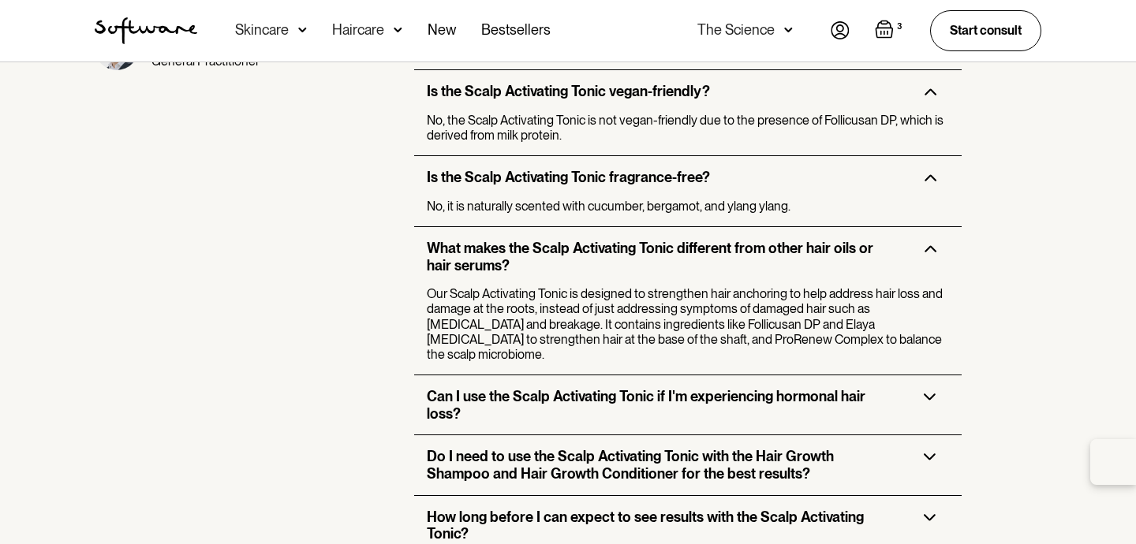
click at [626, 286] on p "Our Scalp Activating Tonic is designed to strengthen hair anchoring to help add…" at bounding box center [687, 324] width 521 height 76
click at [600, 388] on h3 "Can I use the Scalp Activating Tonic if I'm experiencing hormonal hair loss?" at bounding box center [662, 405] width 471 height 34
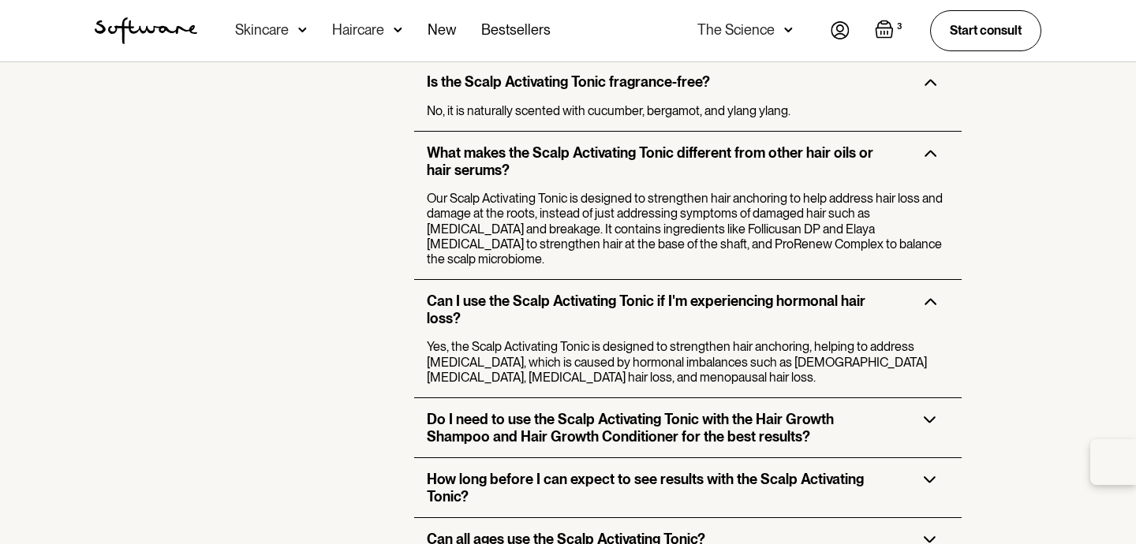
scroll to position [2512, 0]
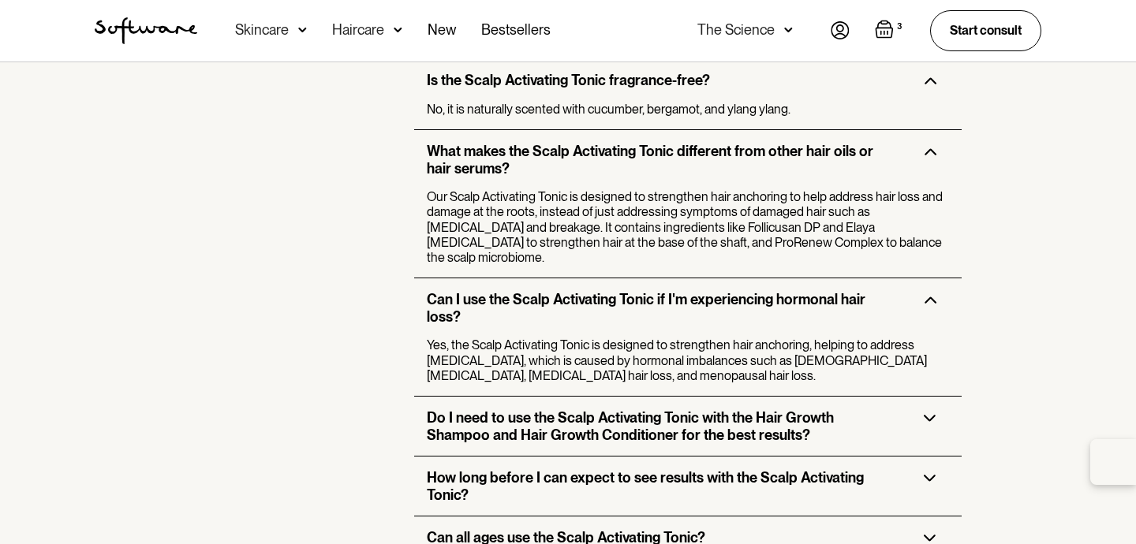
click at [648, 338] on p "Yes, the Scalp Activating Tonic is designed to strengthen hair anchoring, helpi…" at bounding box center [687, 361] width 521 height 46
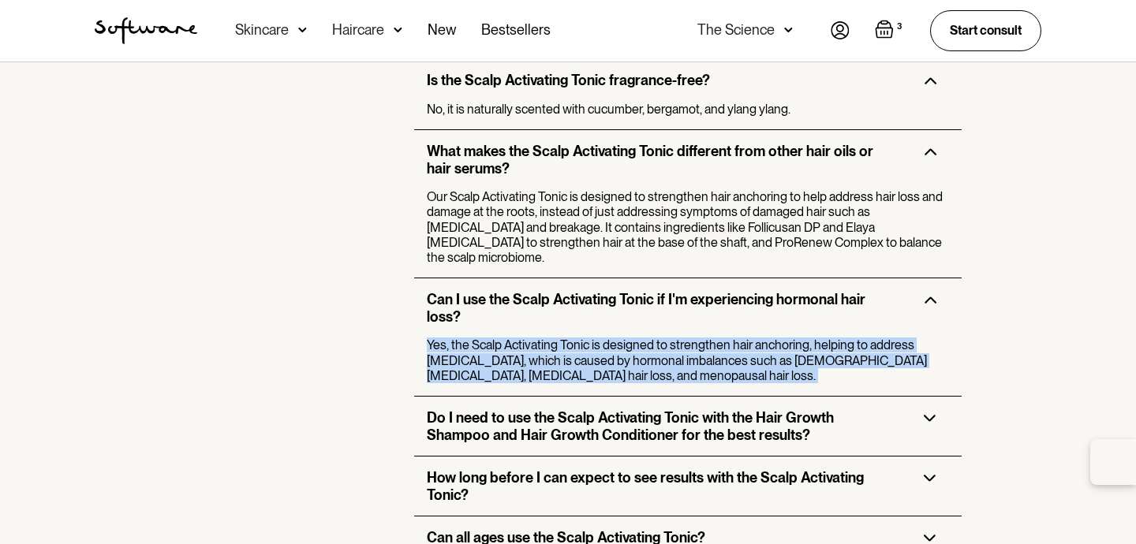
click at [640, 346] on p "Yes, the Scalp Activating Tonic is designed to strengthen hair anchoring, helpi…" at bounding box center [687, 361] width 521 height 46
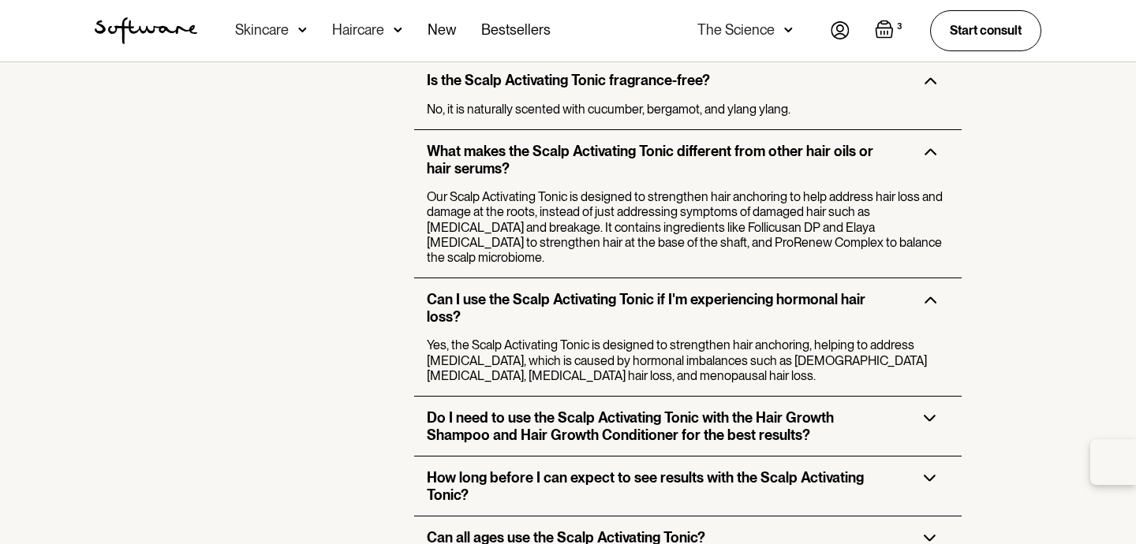
click at [640, 346] on p "Yes, the Scalp Activating Tonic is designed to strengthen hair anchoring, helpi…" at bounding box center [687, 361] width 521 height 46
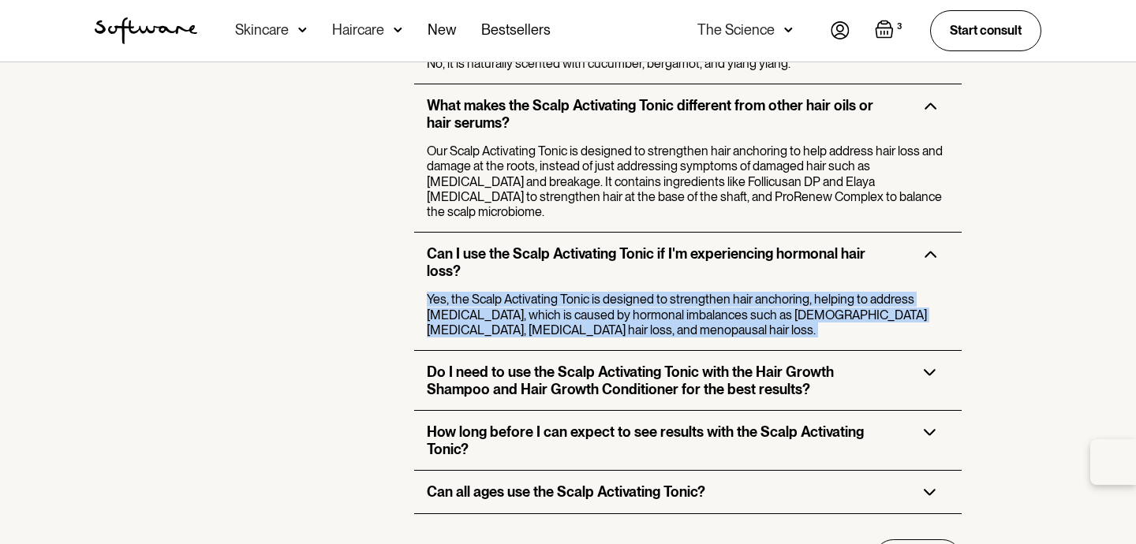
scroll to position [2561, 0]
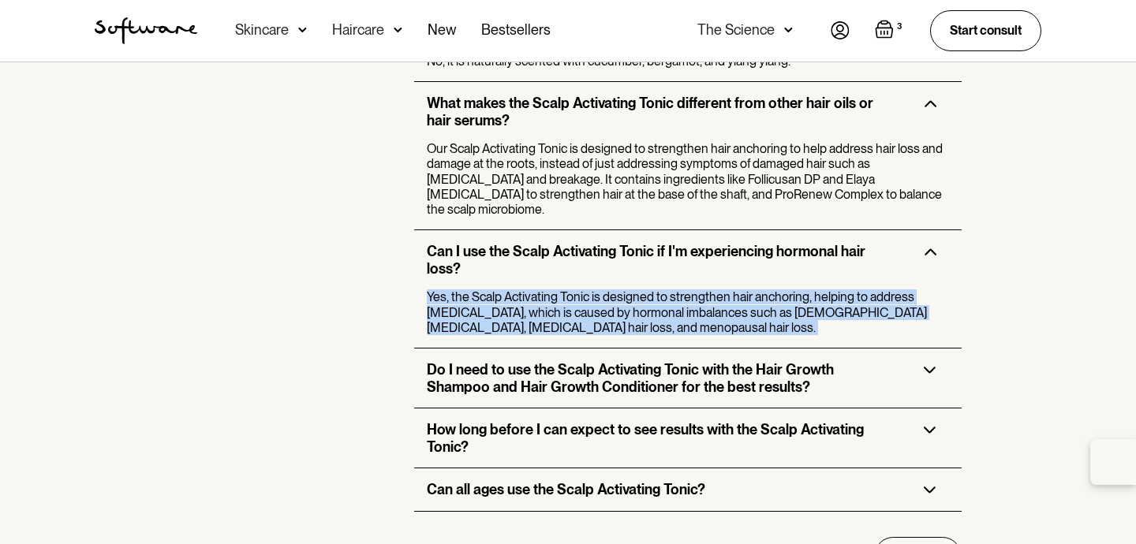
click at [637, 361] on h3 "Do I need to use the Scalp Activating Tonic with the Hair Growth Shampoo and Ha…" at bounding box center [662, 378] width 471 height 34
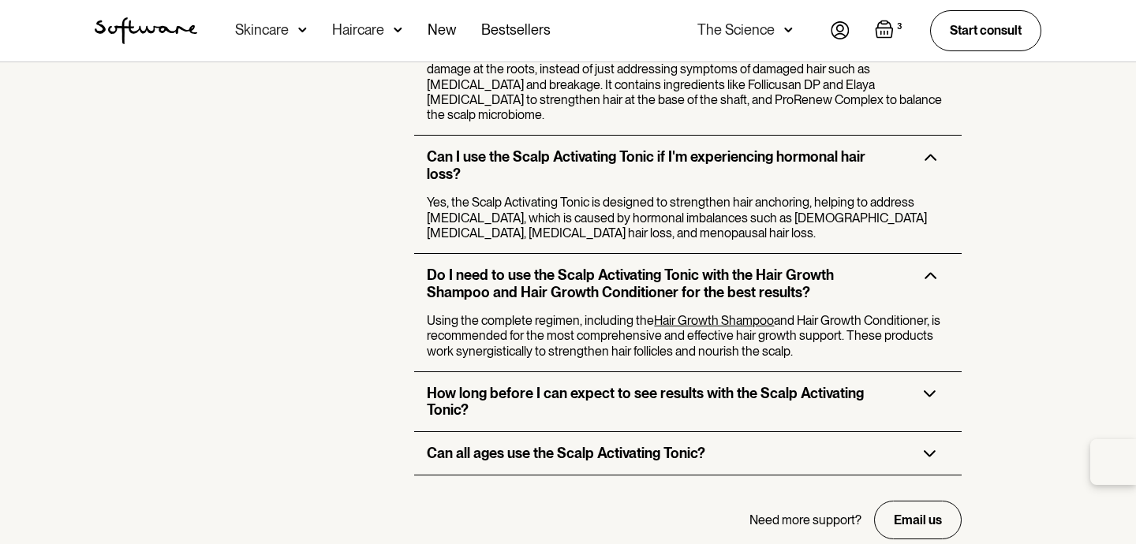
scroll to position [2660, 0]
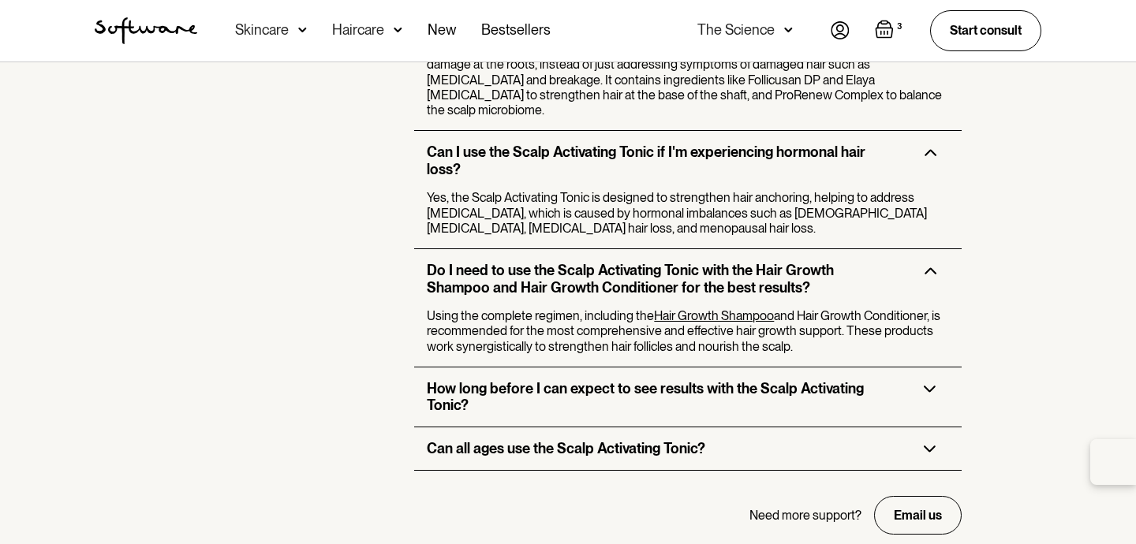
click at [610, 380] on h3 "How long before I can expect to see results with the Scalp Activating Tonic?" at bounding box center [662, 397] width 471 height 34
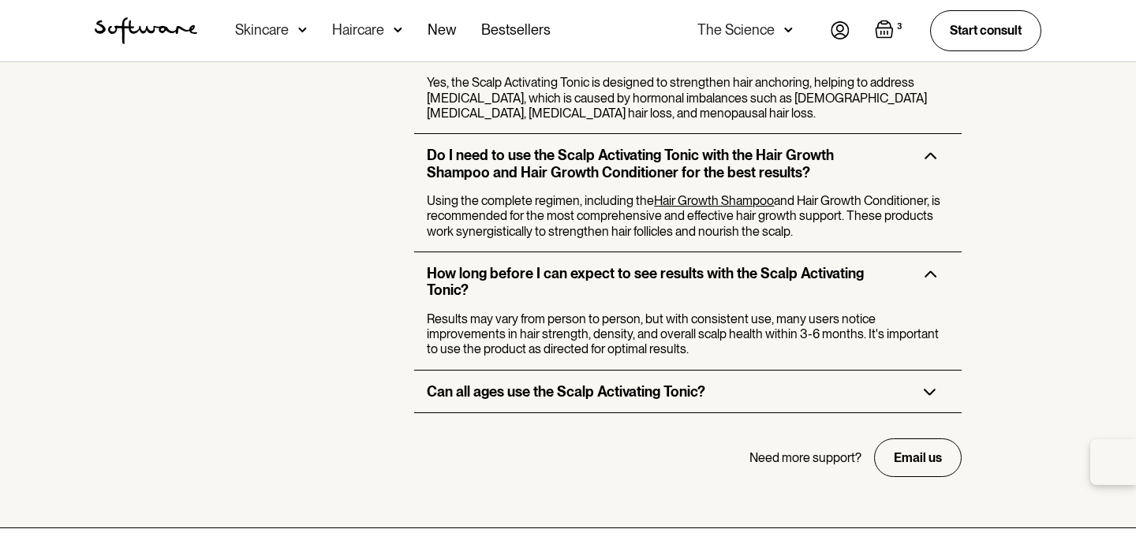
scroll to position [2777, 0]
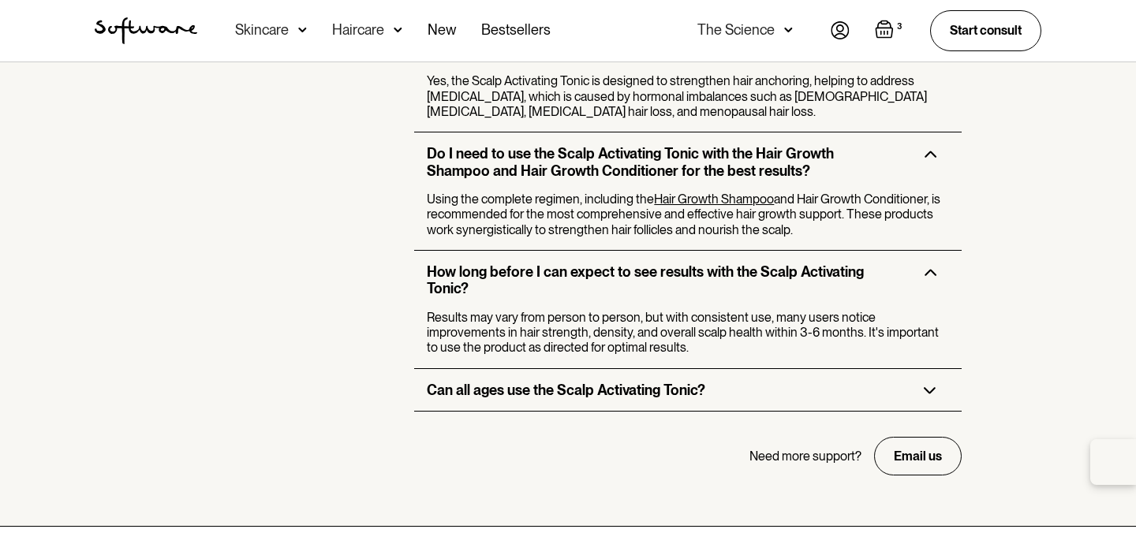
click at [607, 382] on h3 "Can all ages use the Scalp Activating Tonic?" at bounding box center [566, 390] width 278 height 17
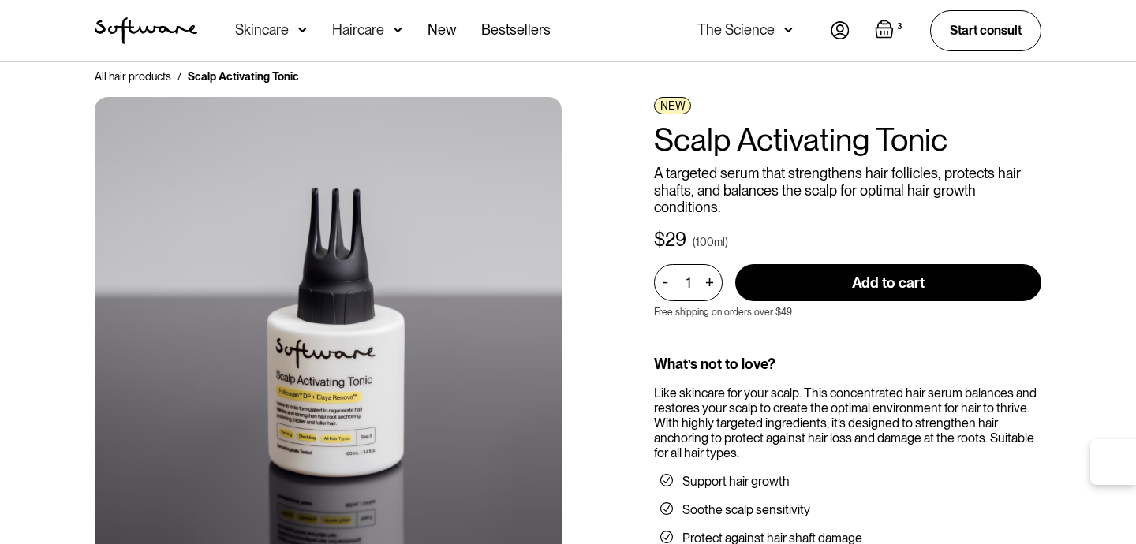
scroll to position [0, 0]
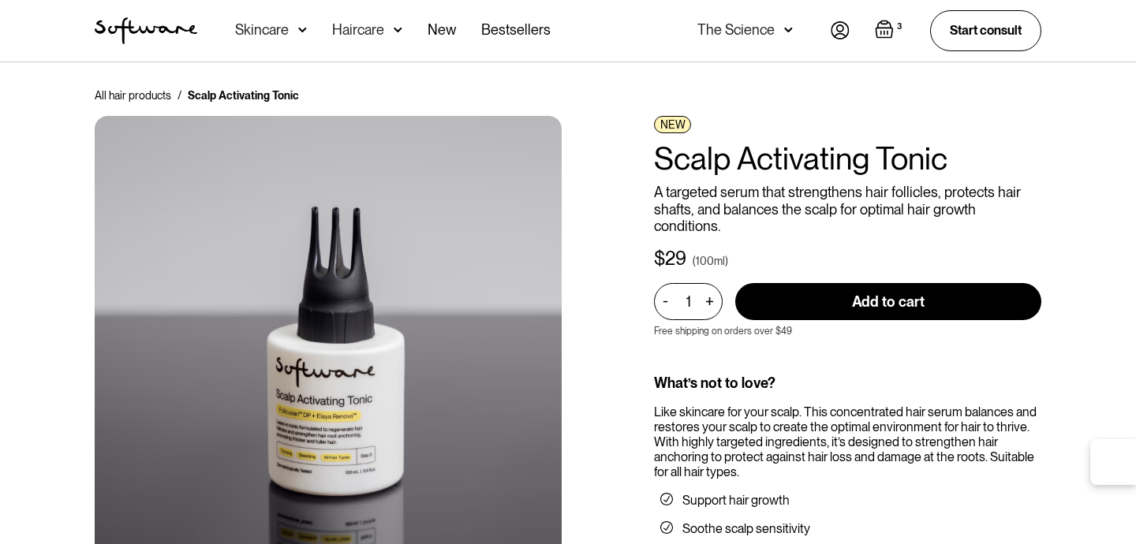
click at [307, 28] on div "Haircare" at bounding box center [271, 31] width 72 height 62
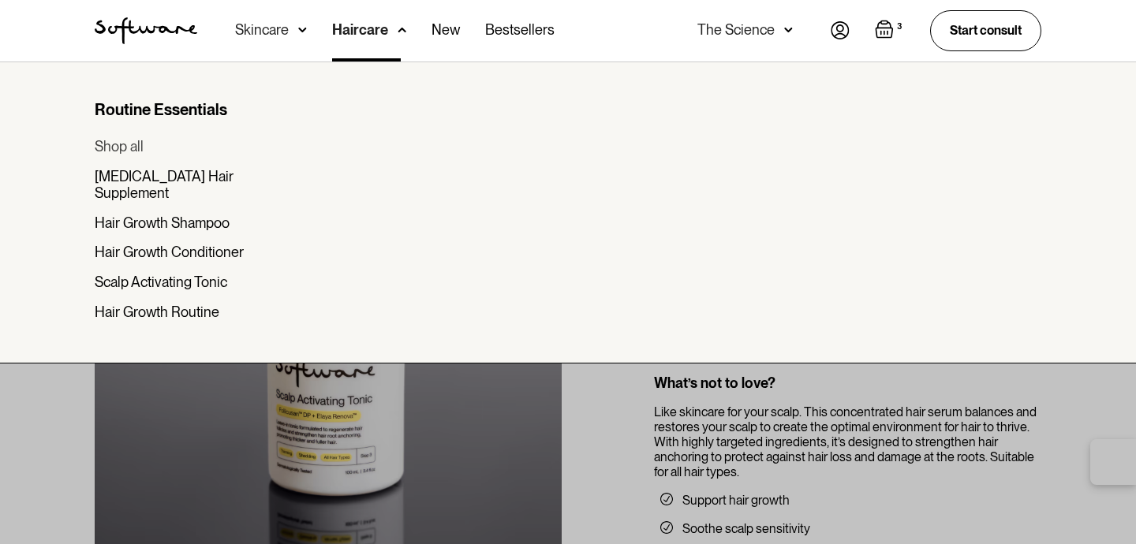
click at [129, 140] on div "Shop all" at bounding box center [119, 146] width 49 height 17
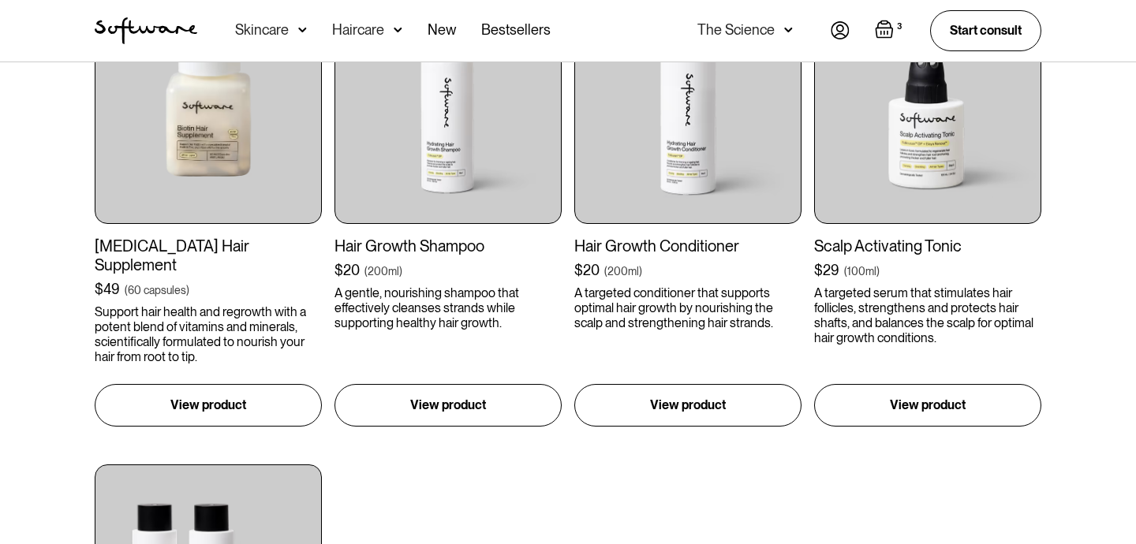
scroll to position [484, 0]
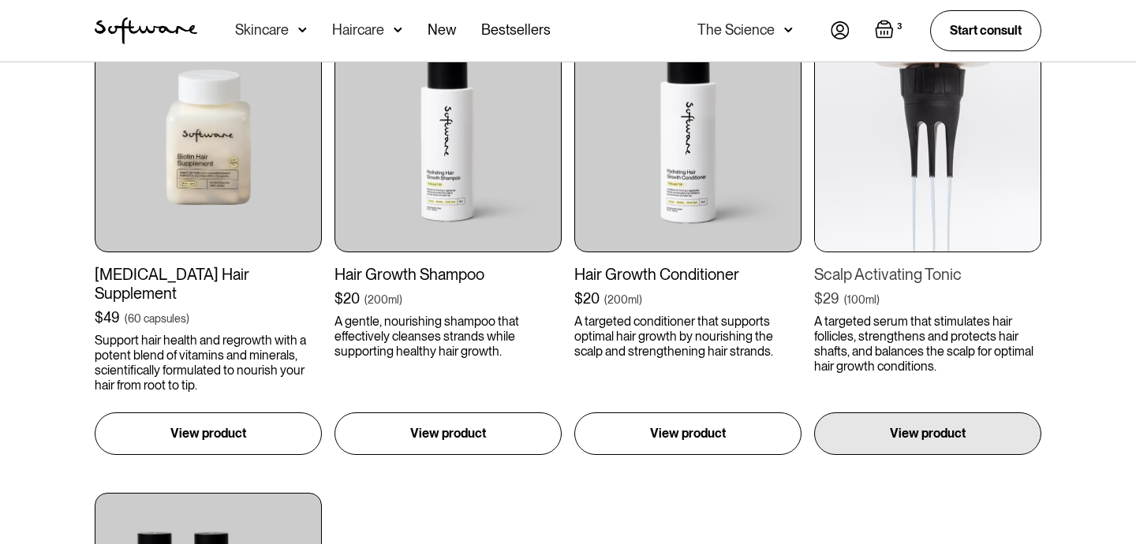
click at [971, 196] on img at bounding box center [927, 138] width 227 height 227
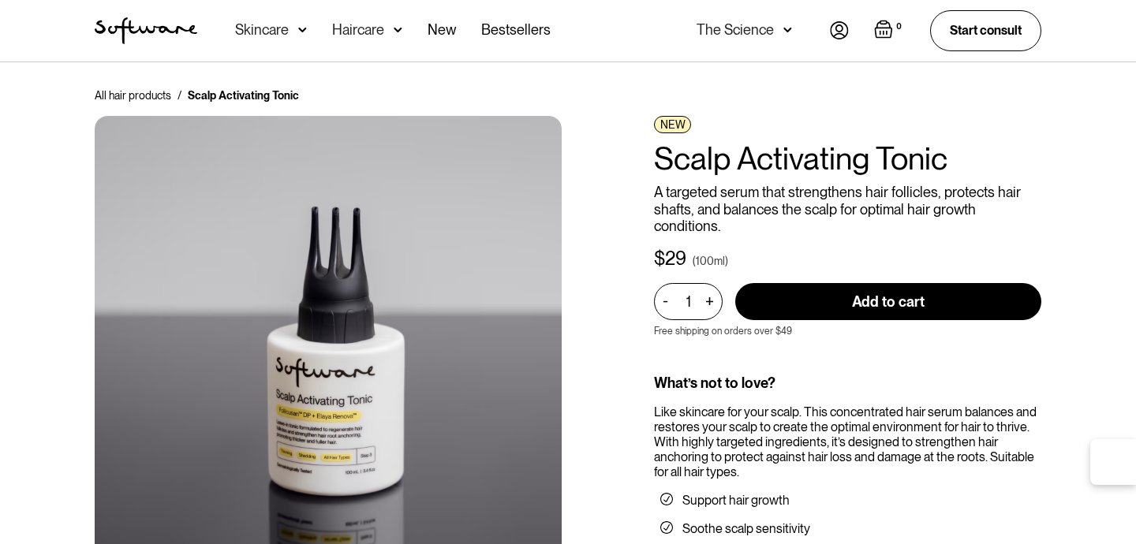
click at [902, 307] on input "Add to cart" at bounding box center [888, 301] width 306 height 37
type input "Add to cart"
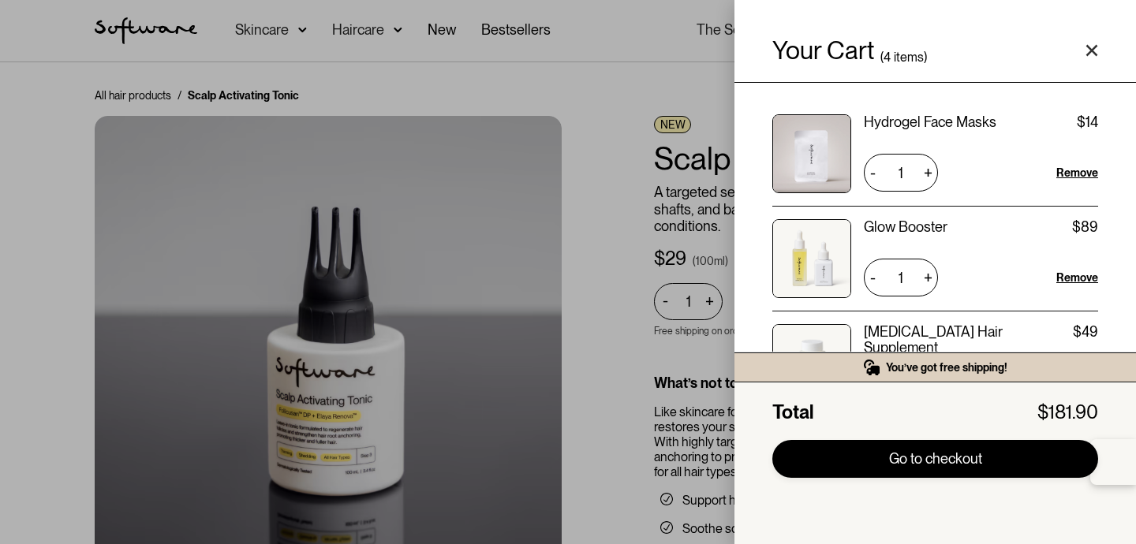
click at [852, 454] on link "Go to checkout" at bounding box center [935, 459] width 326 height 38
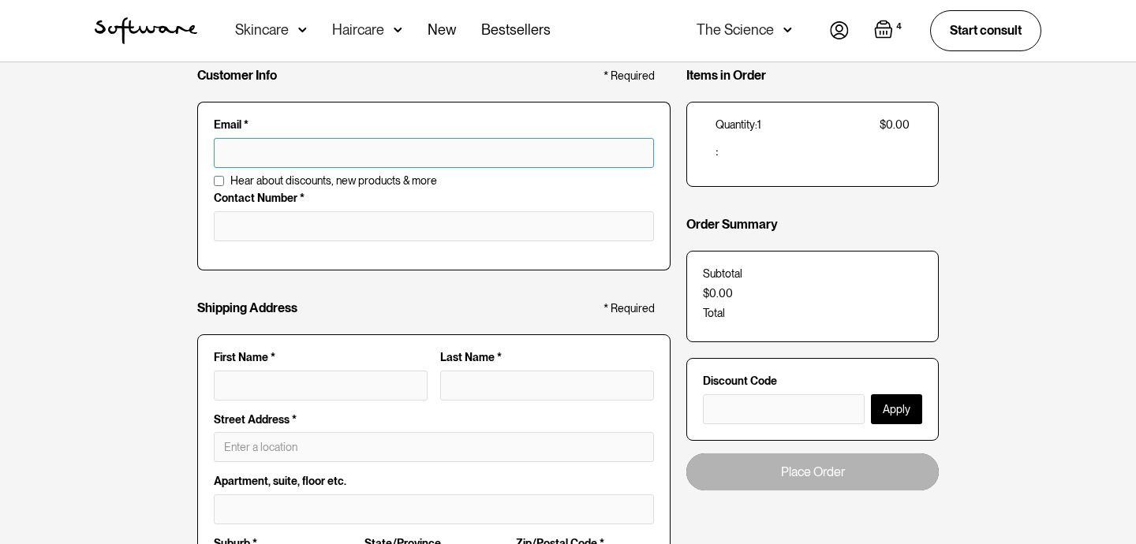
scroll to position [53, 0]
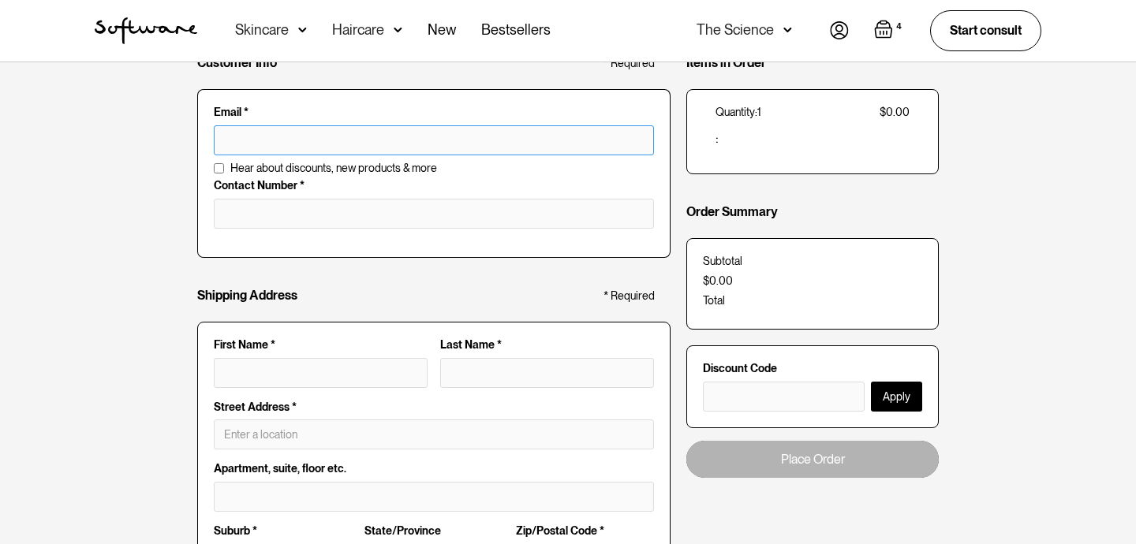
type input "[EMAIL_ADDRESS][DOMAIN_NAME]"
type input "[PERSON_NAME]"
type input "[STREET_ADDRESS][PERSON_NAME]"
type input "U41"
type input "[PERSON_NAME]"
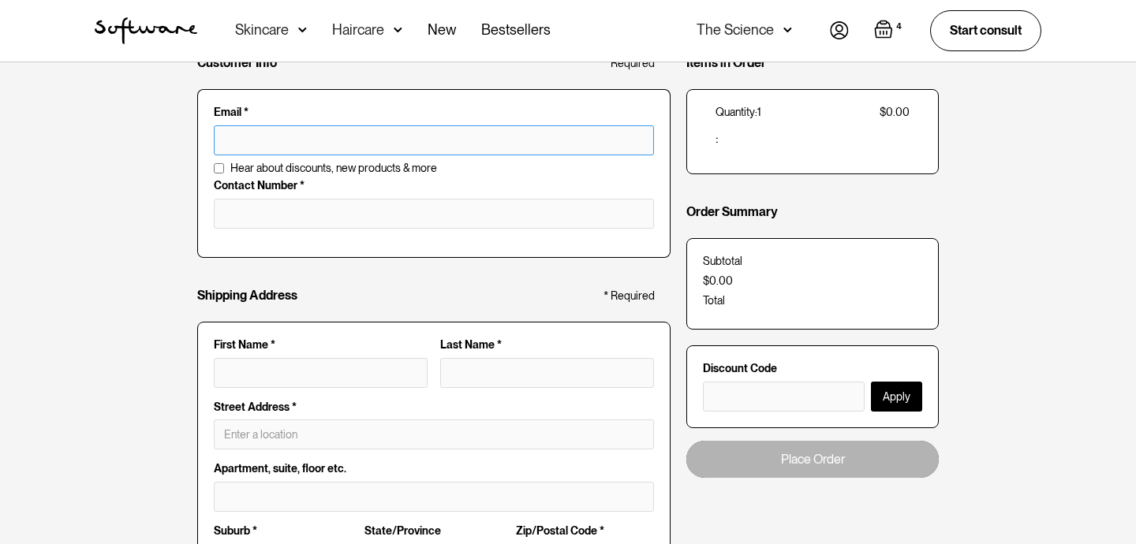
type input "[GEOGRAPHIC_DATA]"
type input "2016"
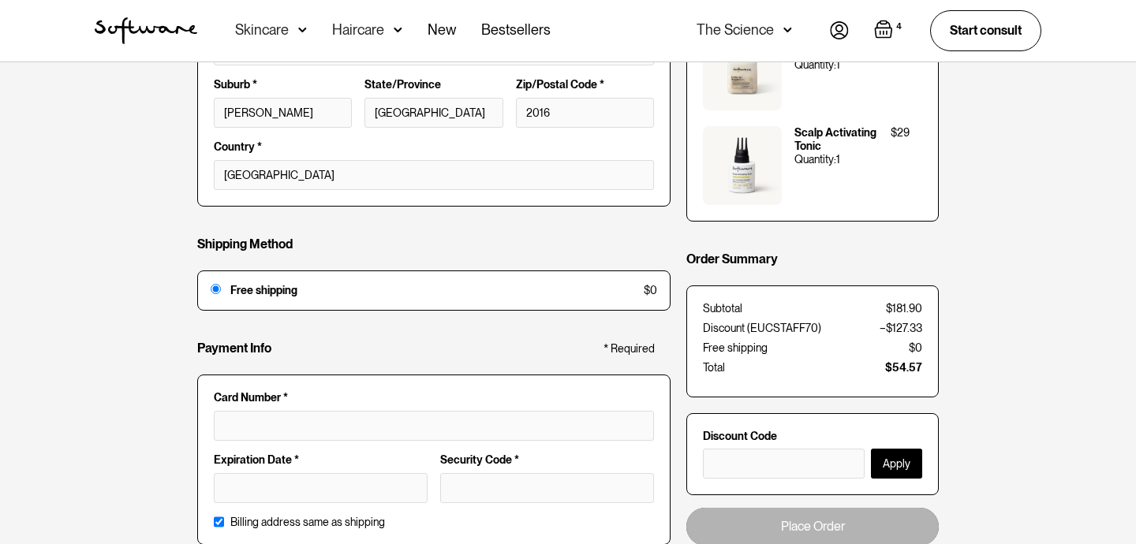
scroll to position [546, 0]
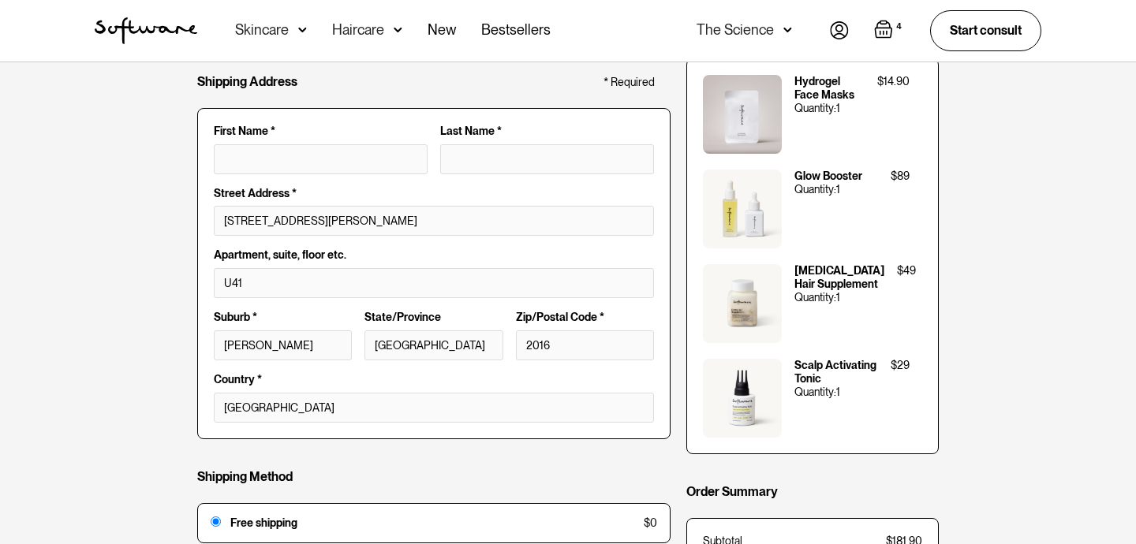
click at [976, 309] on div "Customer Info * Required Email * [EMAIL_ADDRESS][DOMAIN_NAME] Email is invalid …" at bounding box center [568, 303] width 1136 height 1014
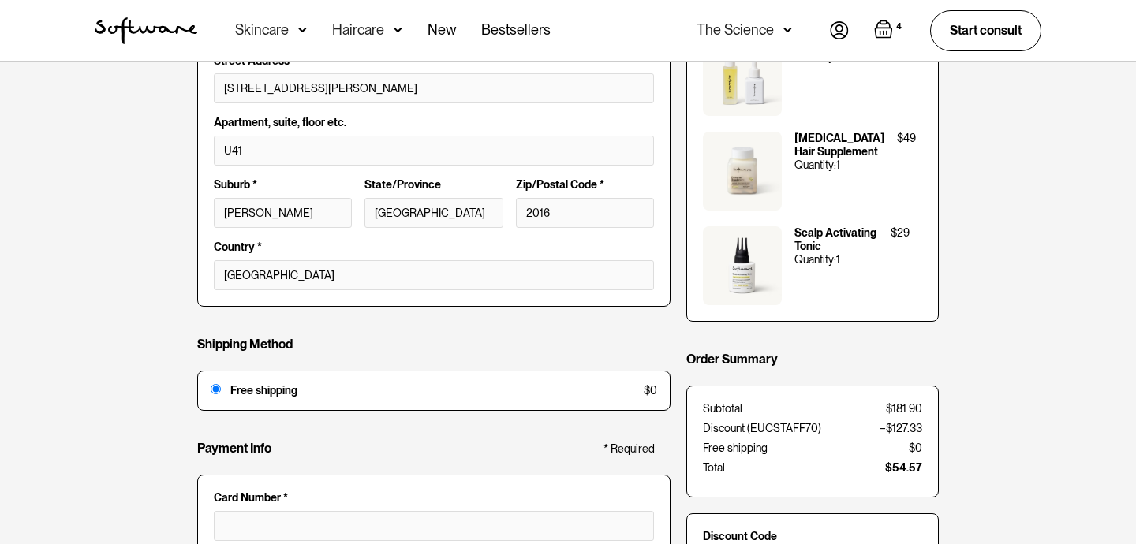
scroll to position [0, 0]
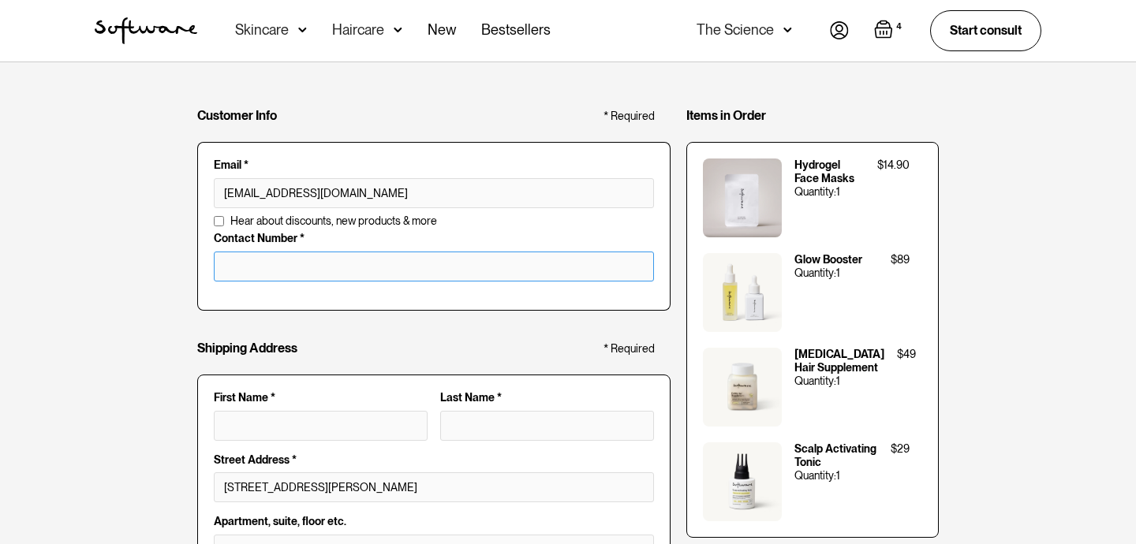
click at [466, 271] on input "tel" at bounding box center [434, 267] width 440 height 30
